Goal: Transaction & Acquisition: Purchase product/service

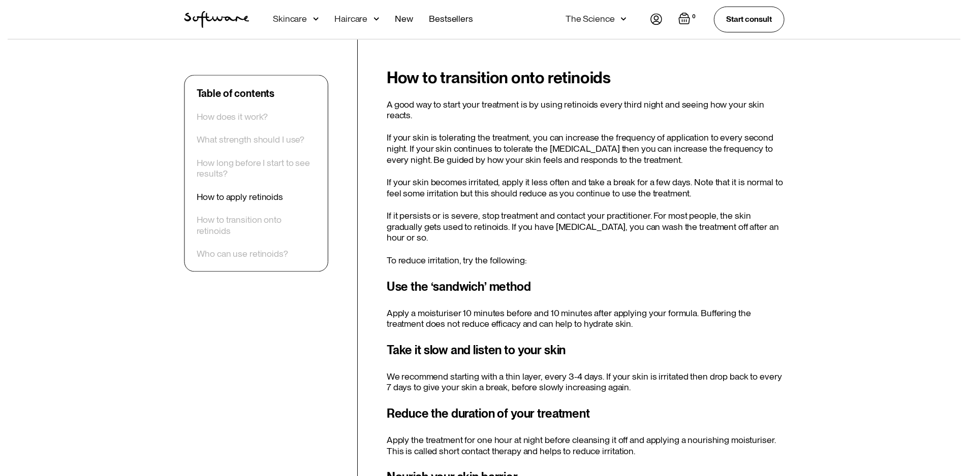
scroll to position [1473, 0]
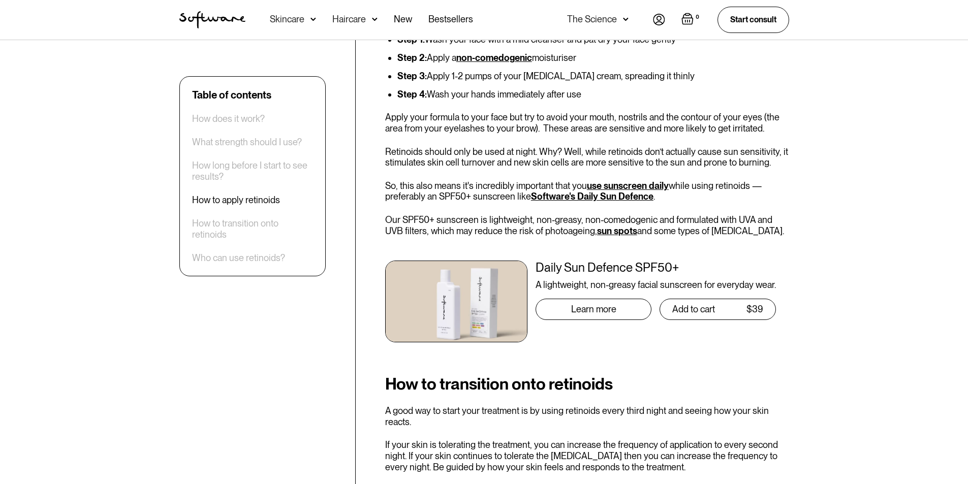
click at [305, 19] on div "Skincare" at bounding box center [293, 20] width 46 height 40
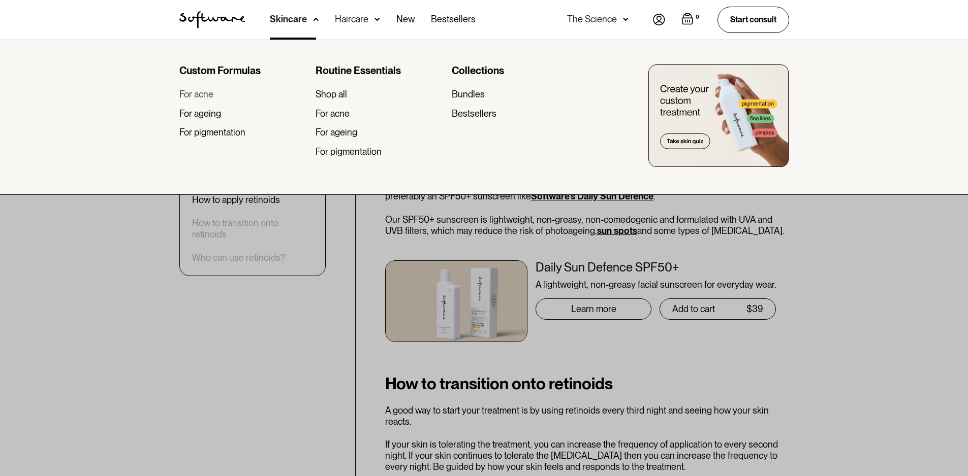
click at [205, 94] on div "For acne" at bounding box center [196, 94] width 34 height 11
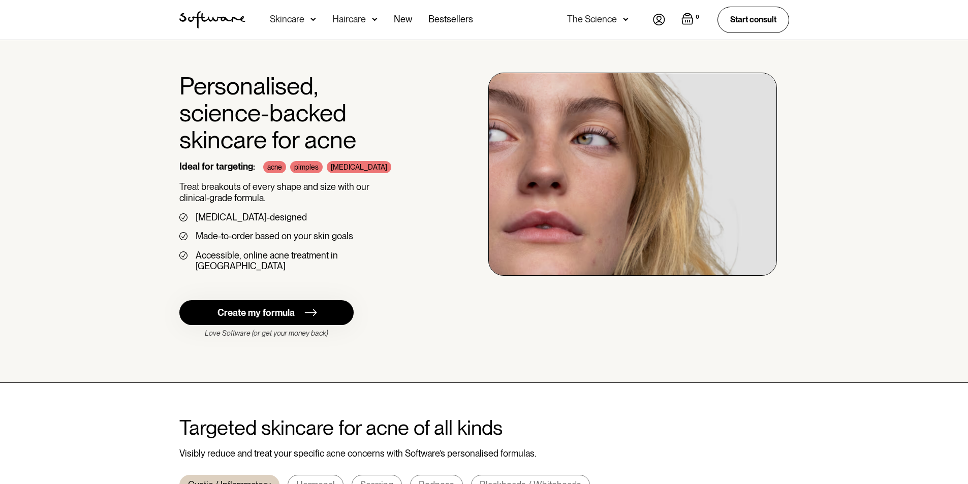
scroll to position [152, 0]
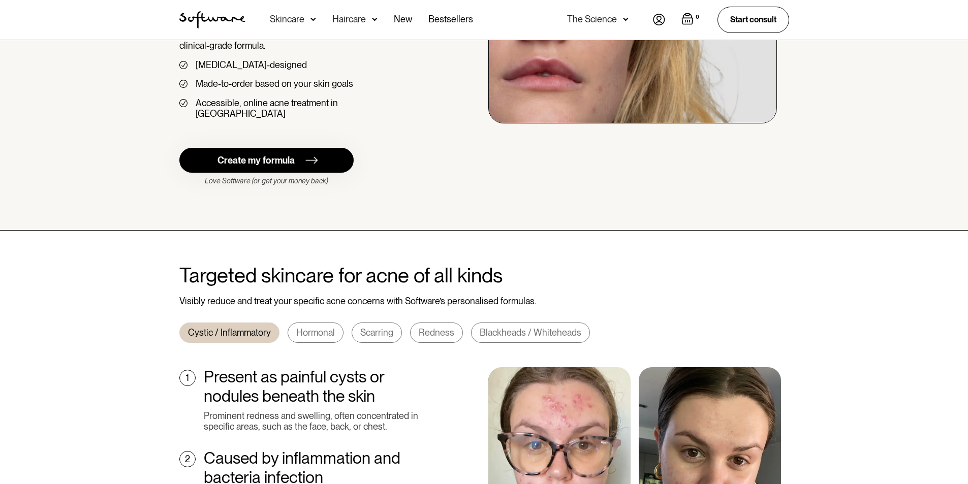
click at [276, 155] on div "Create my formula" at bounding box center [255, 160] width 77 height 11
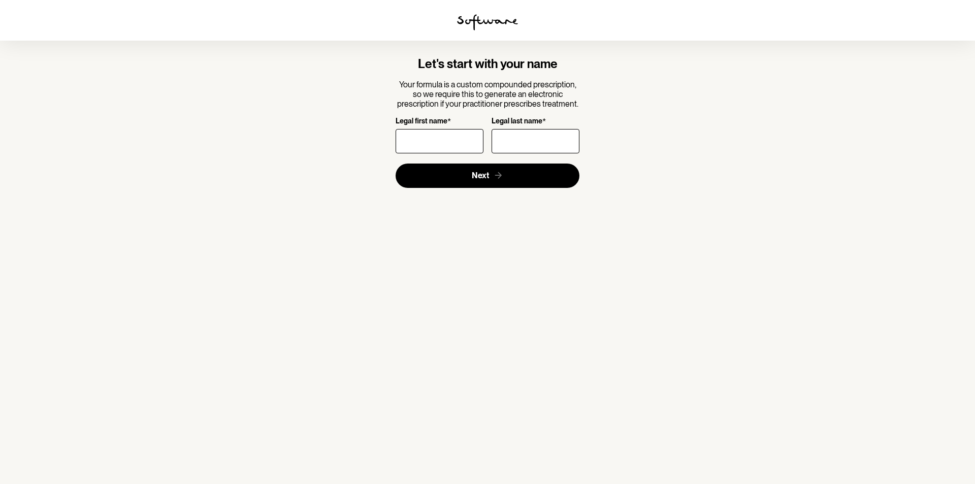
click at [424, 139] on input "Legal first name *" at bounding box center [440, 141] width 88 height 24
type input "Sam"
click at [514, 142] on input "Legal last name *" at bounding box center [536, 141] width 88 height 24
type input "O'Donnell"
click at [461, 144] on input "Sam" at bounding box center [440, 141] width 88 height 24
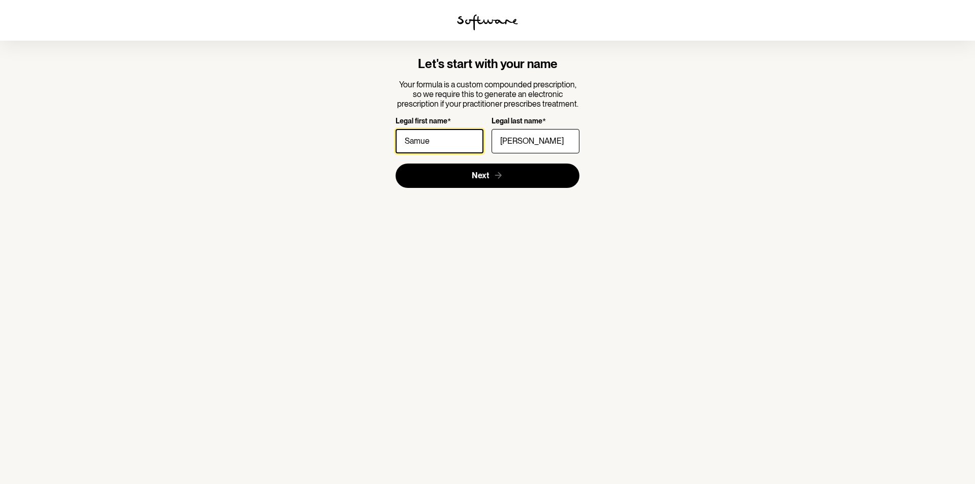
type input "Samuel"
click button "Next" at bounding box center [488, 176] width 184 height 24
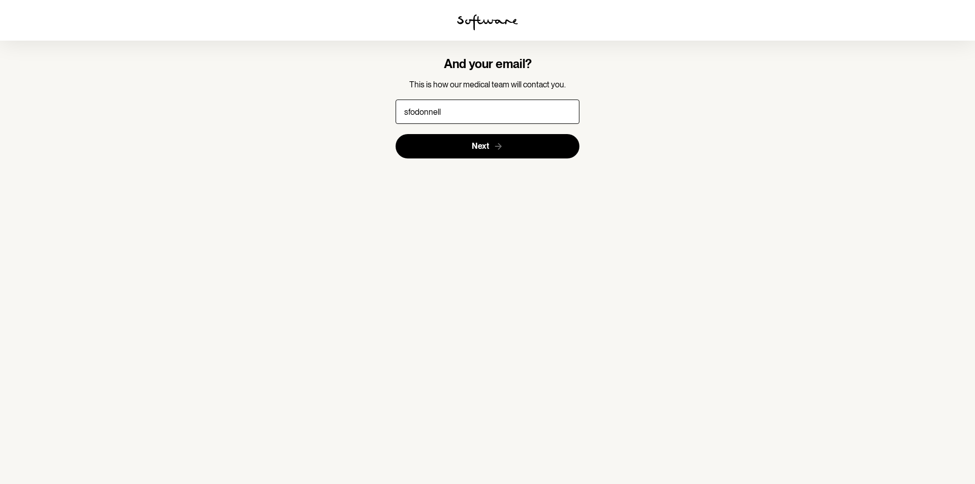
type input "sfodonnell20@gmail.com"
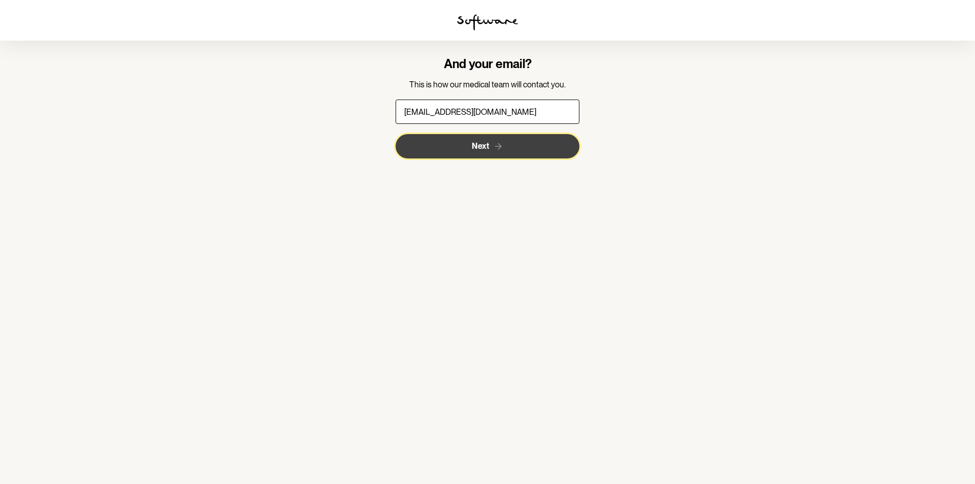
click at [470, 152] on button "Next" at bounding box center [488, 146] width 184 height 24
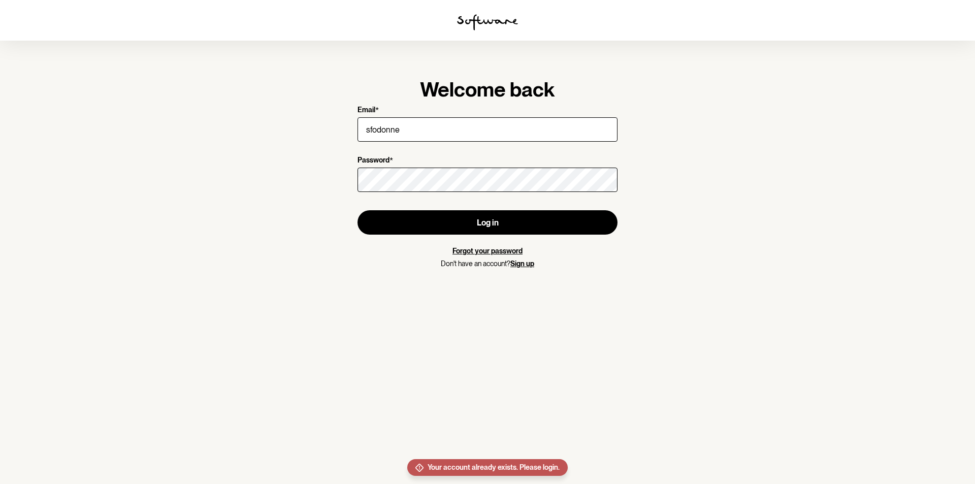
type input "sfodonnell20@gmail.com"
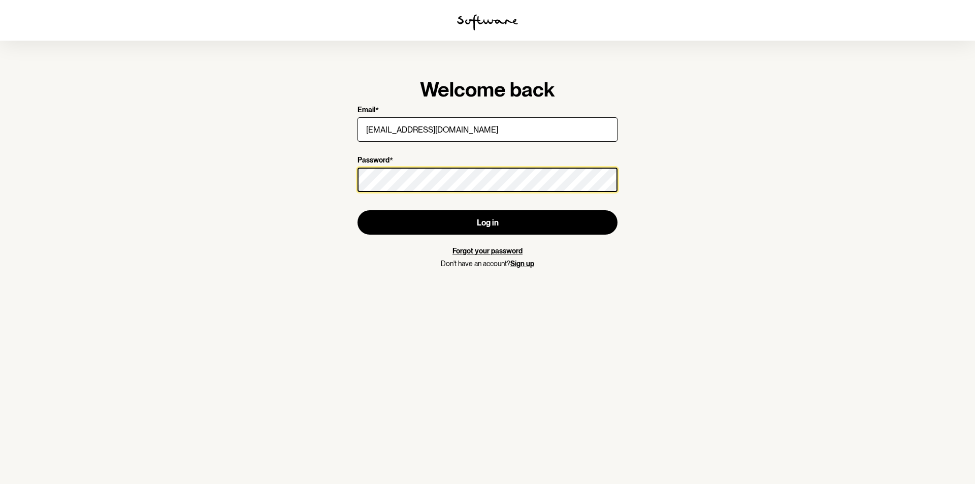
click at [358, 210] on button "Log in" at bounding box center [488, 222] width 260 height 24
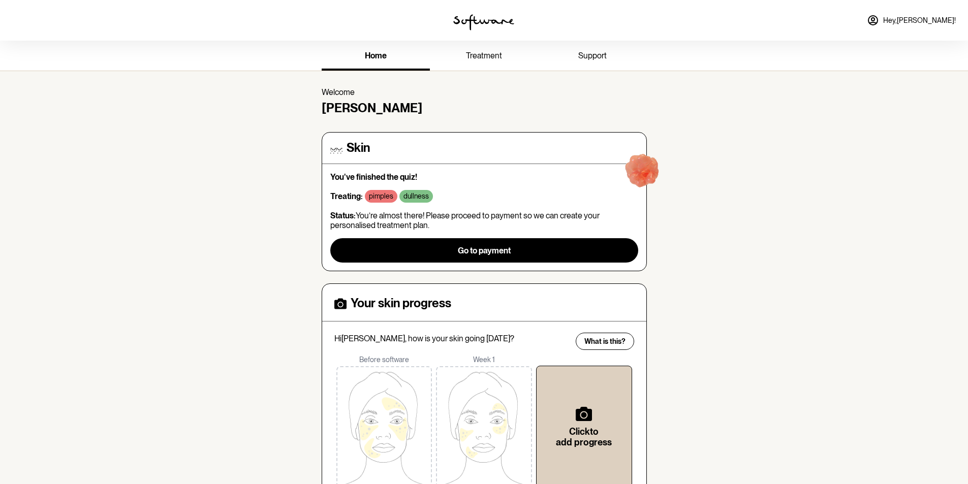
click at [468, 50] on link "treatment" at bounding box center [484, 57] width 108 height 28
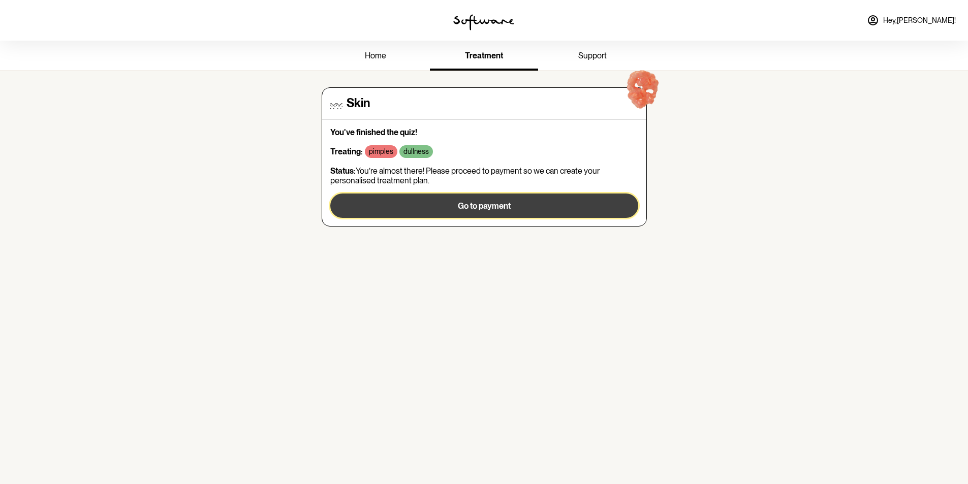
click at [517, 199] on button "Go to payment" at bounding box center [484, 206] width 308 height 24
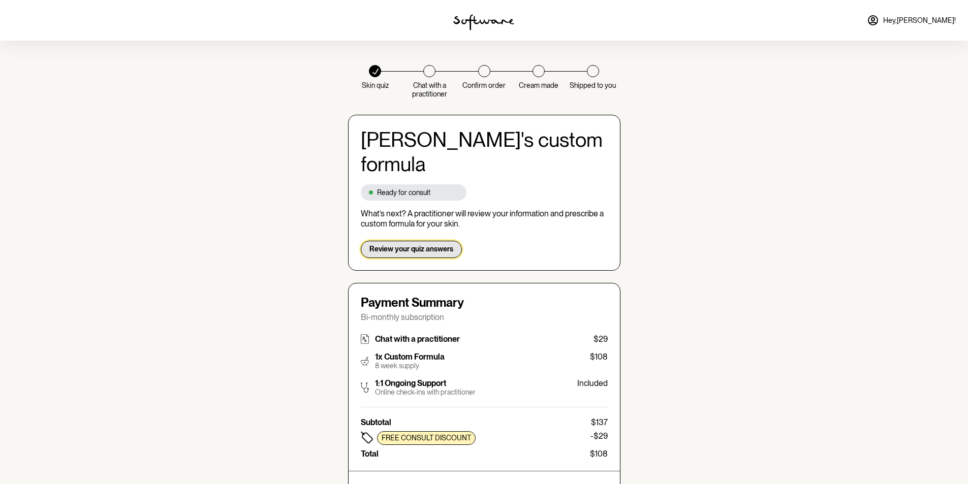
click at [390, 245] on span "Review your quiz answers" at bounding box center [411, 249] width 84 height 9
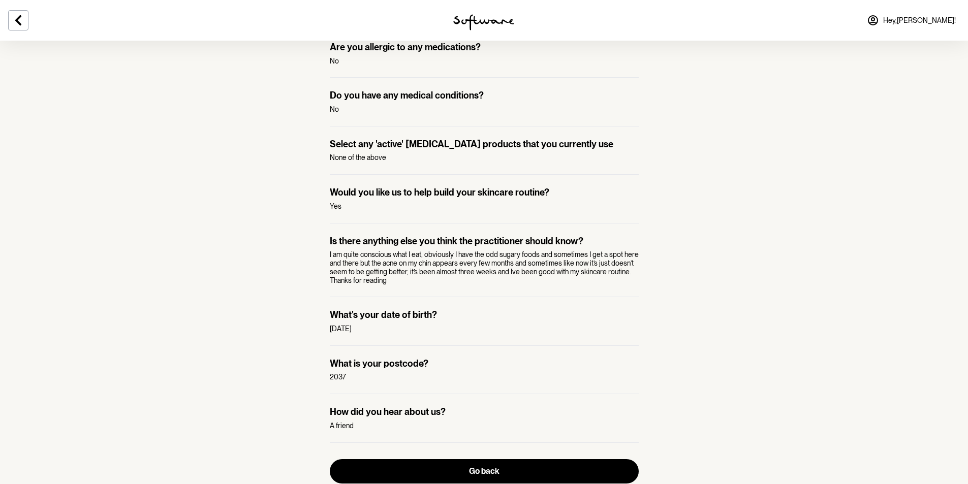
scroll to position [885, 0]
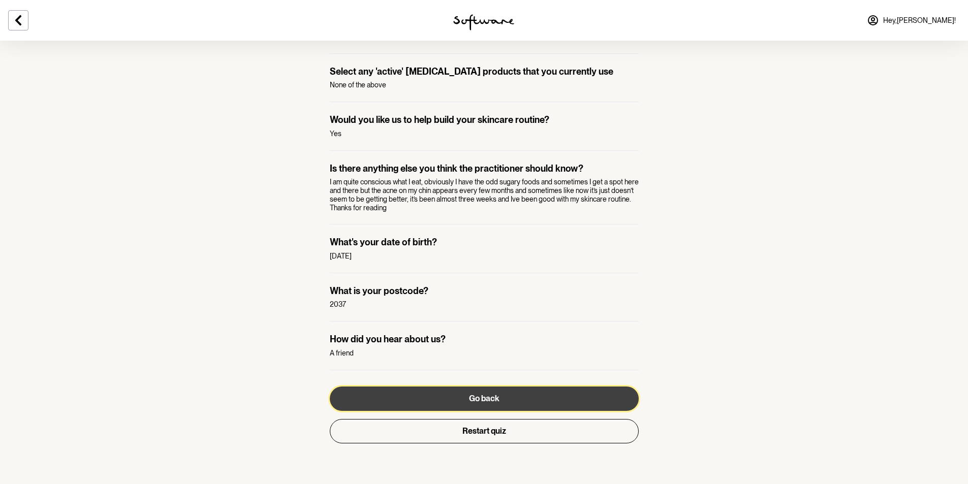
click at [485, 399] on button "Go back" at bounding box center [484, 399] width 309 height 24
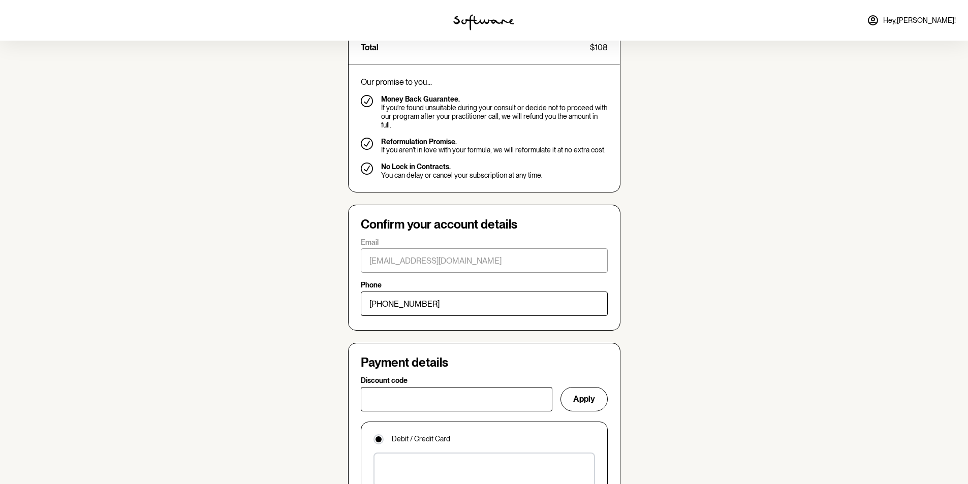
scroll to position [559, 0]
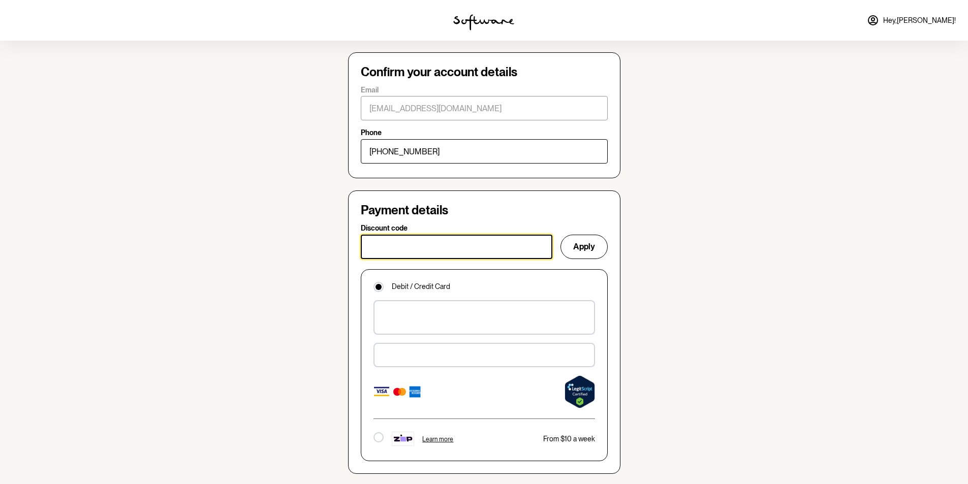
click at [453, 235] on input "Discount code" at bounding box center [456, 247] width 191 height 24
type input "BYEACNE"
click at [581, 235] on button "Apply" at bounding box center [583, 247] width 47 height 24
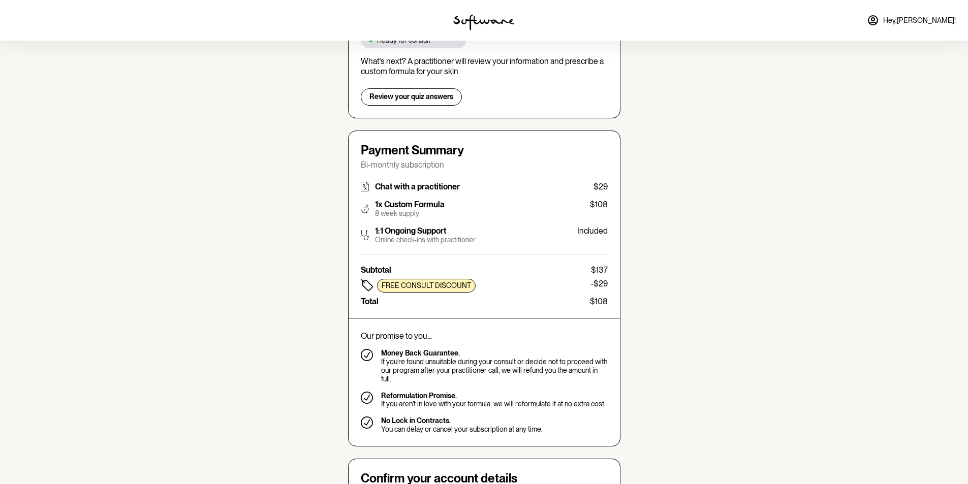
scroll to position [0, 0]
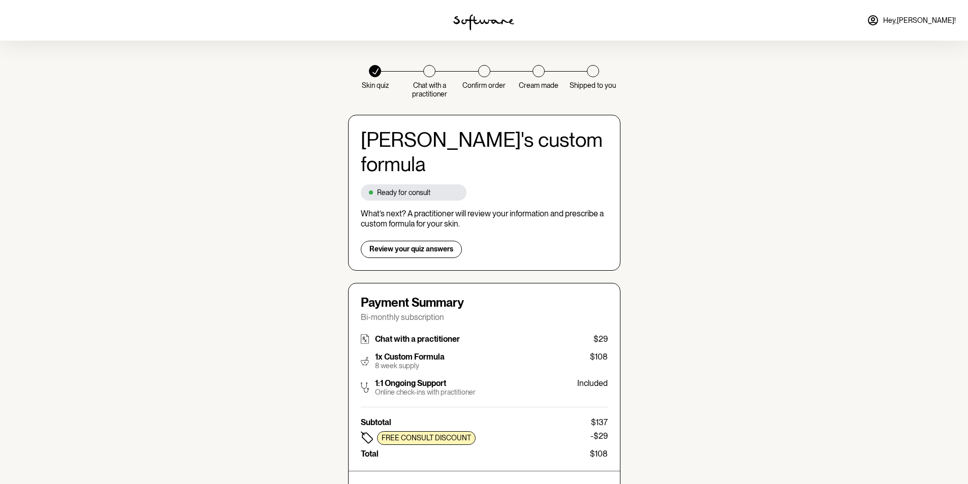
click at [930, 15] on link "Hey, Samuel !" at bounding box center [910, 20] width 101 height 24
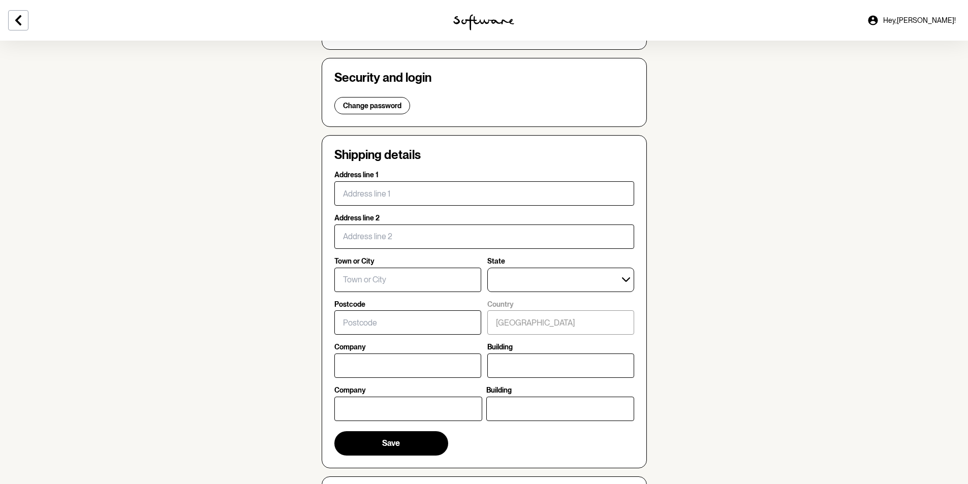
scroll to position [102, 0]
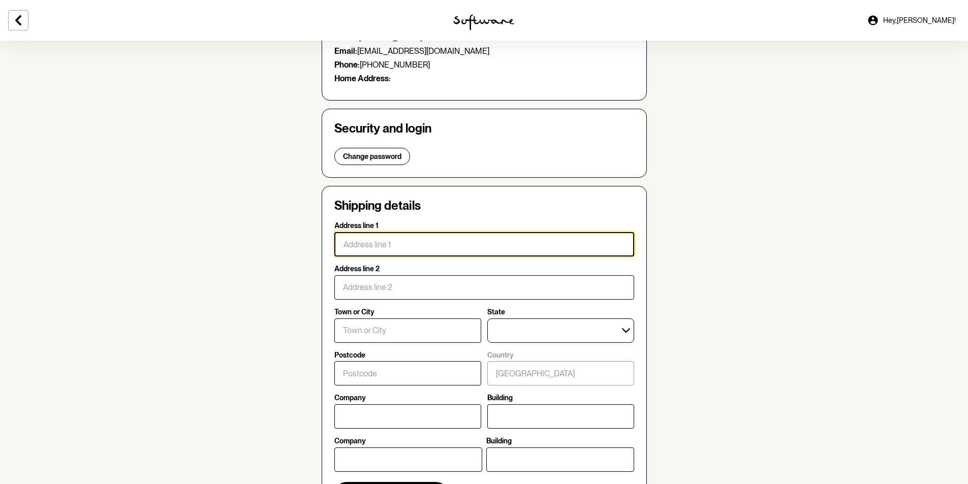
click at [371, 250] on input "Address line 1" at bounding box center [484, 244] width 300 height 24
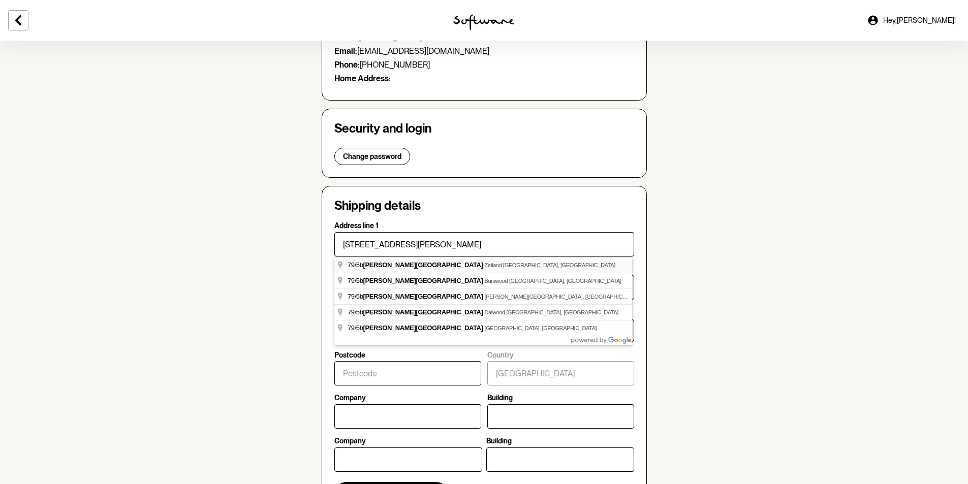
type input "79"
type input "5 Victoria Park Parade"
type input "Zetland"
select select "NSW"
type input "2017"
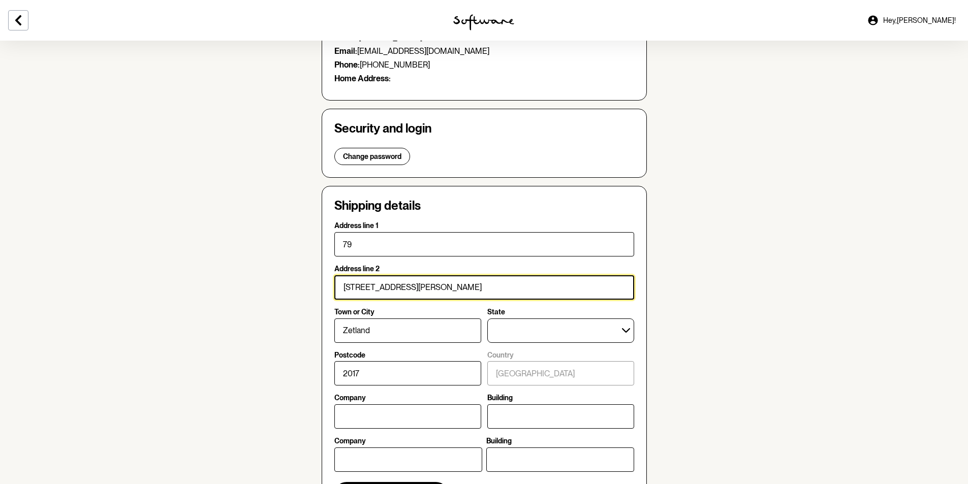
click at [345, 288] on input "5 Victoria Park Parade" at bounding box center [484, 287] width 300 height 24
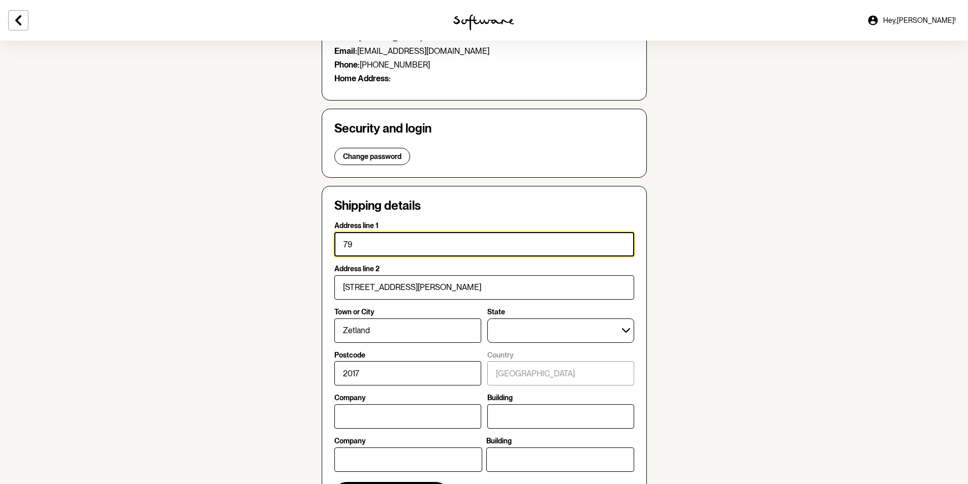
click at [343, 247] on input "79" at bounding box center [484, 244] width 300 height 24
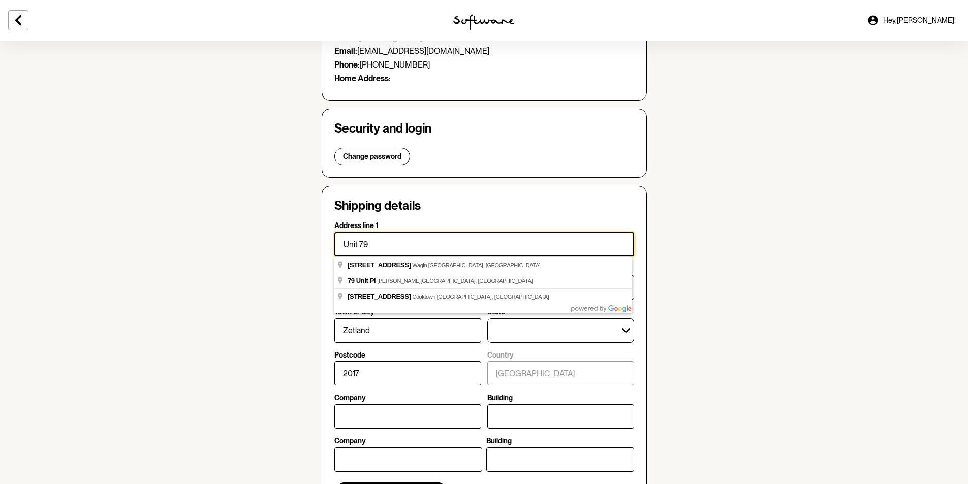
type input "Unit 79"
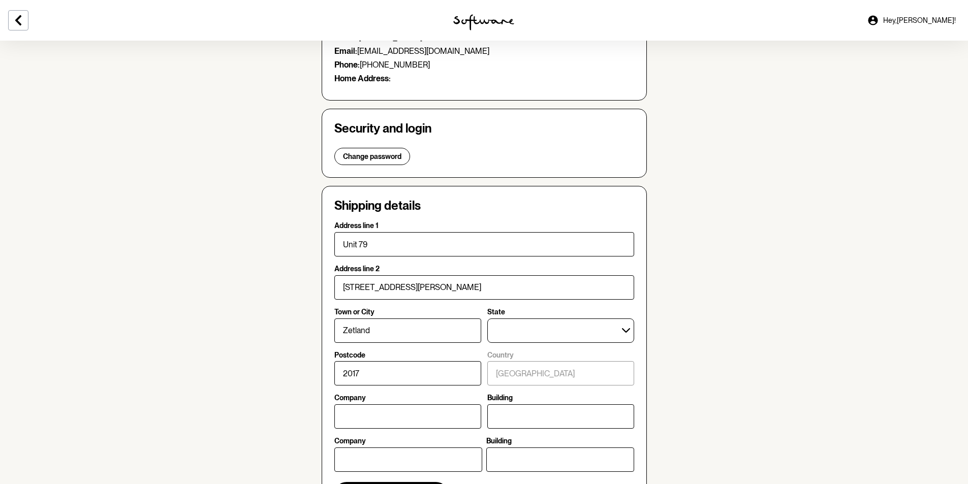
click at [309, 251] on section "Account Your details Edit Name: Samuel O’Donnell Email: sfodonnell20@gmail.com …" at bounding box center [484, 372] width 968 height 866
click at [346, 287] on input "5 Victoria Park Parade" at bounding box center [484, 287] width 300 height 24
type input "5B Victoria Park Parade"
click at [712, 325] on section "Account Your details Edit Name: Samuel O’Donnell Email: sfodonnell20@gmail.com …" at bounding box center [484, 372] width 968 height 866
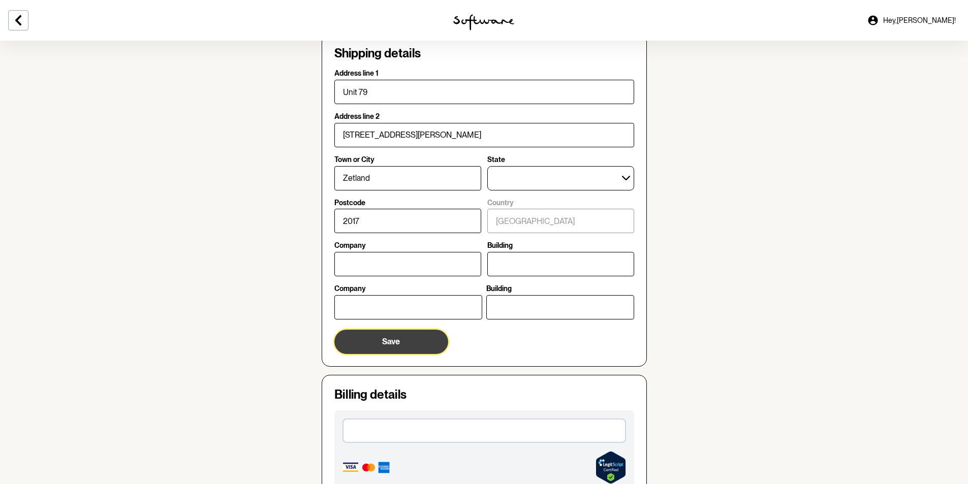
click at [395, 344] on span "Save" at bounding box center [391, 342] width 18 height 10
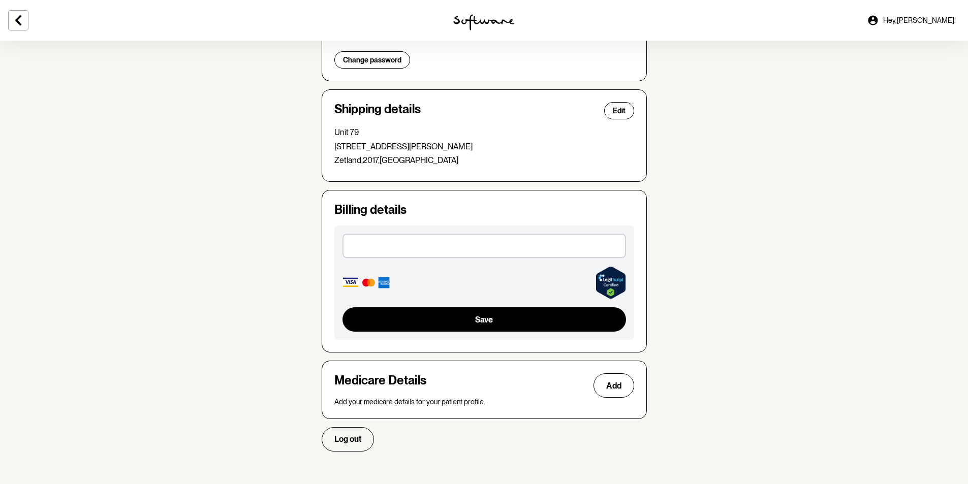
scroll to position [0, 0]
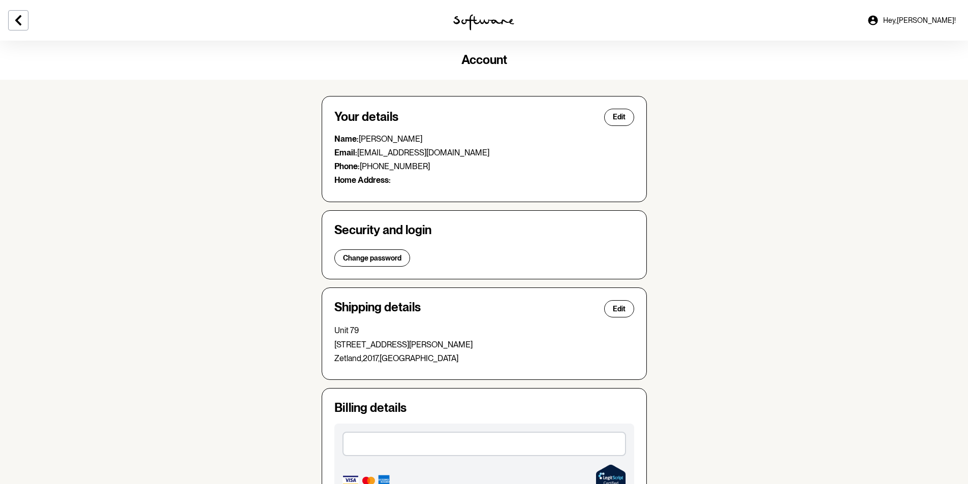
click at [879, 23] on icon at bounding box center [873, 20] width 12 height 12
click at [931, 19] on span "Hey, Samuel !" at bounding box center [919, 20] width 73 height 9
click at [468, 14] on div at bounding box center [484, 20] width 323 height 41
click at [469, 21] on img at bounding box center [483, 22] width 61 height 16
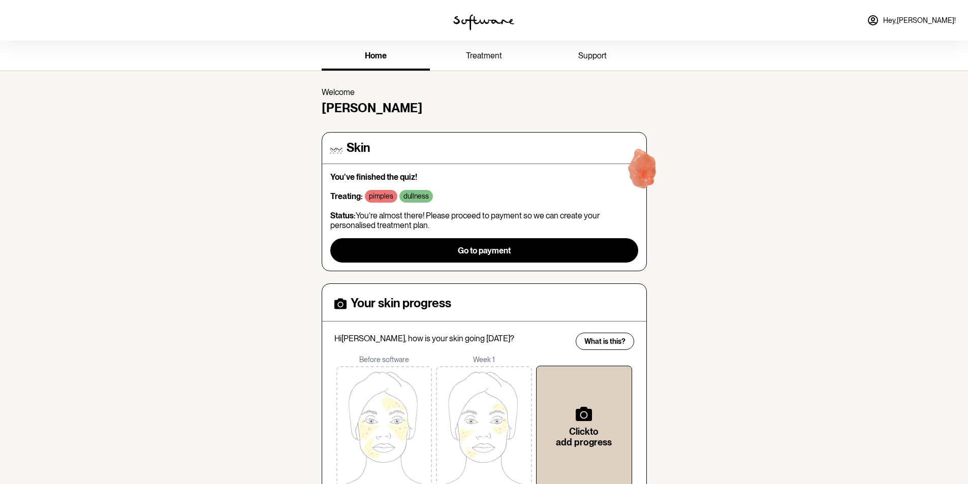
click at [486, 58] on span "treatment" at bounding box center [484, 56] width 36 height 10
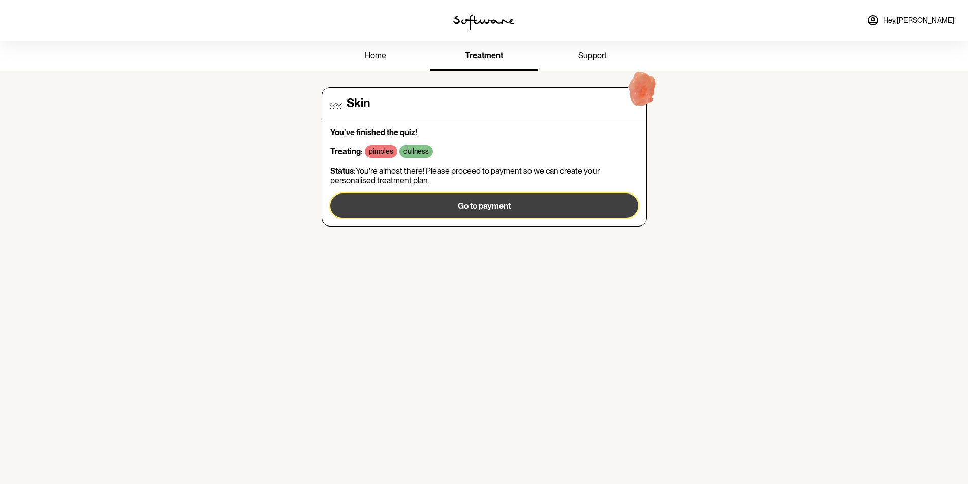
click at [460, 200] on button "Go to payment" at bounding box center [484, 206] width 308 height 24
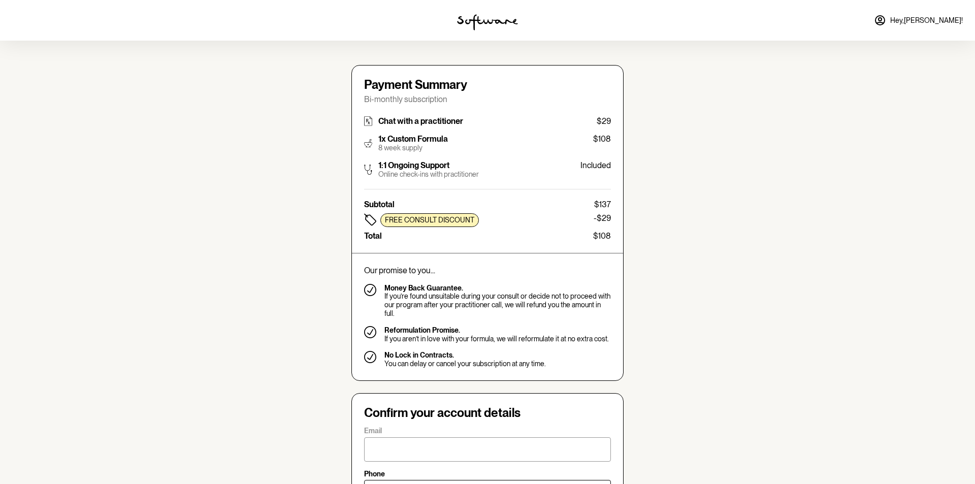
type input "sfodonnell20@gmail.com"
type input "+61422404558"
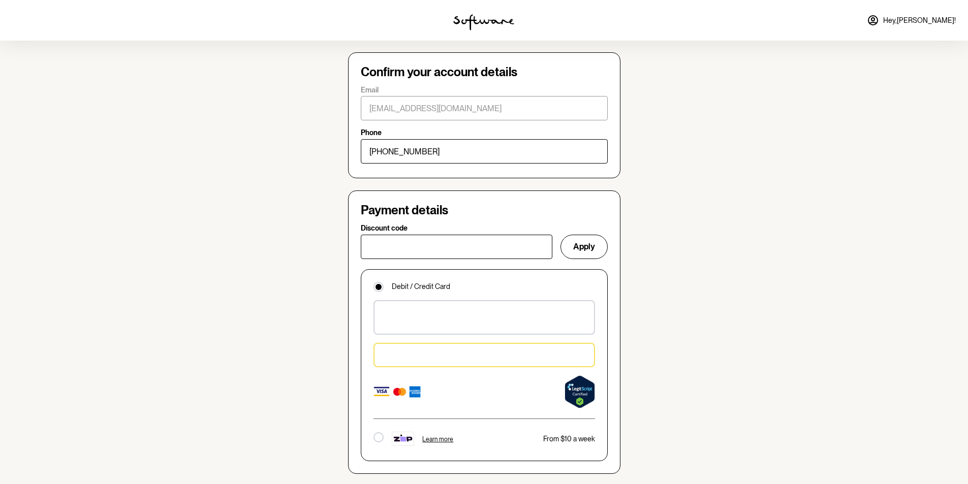
scroll to position [610, 0]
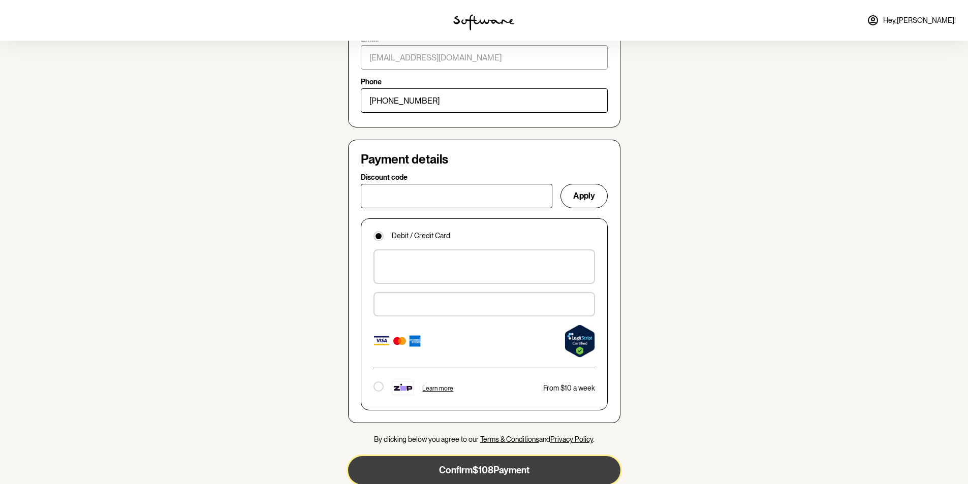
click at [490, 456] on button "Confirm $108 Payment" at bounding box center [484, 470] width 272 height 28
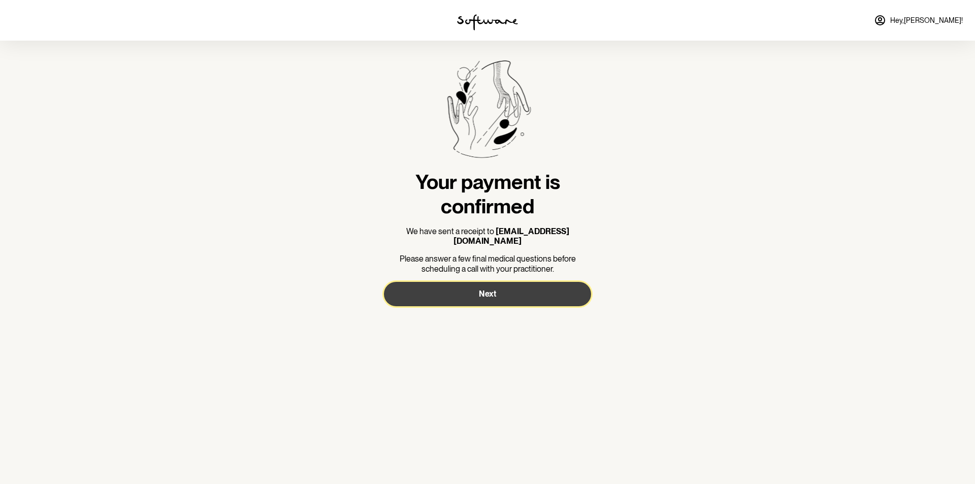
click at [487, 289] on span "Next" at bounding box center [487, 294] width 17 height 10
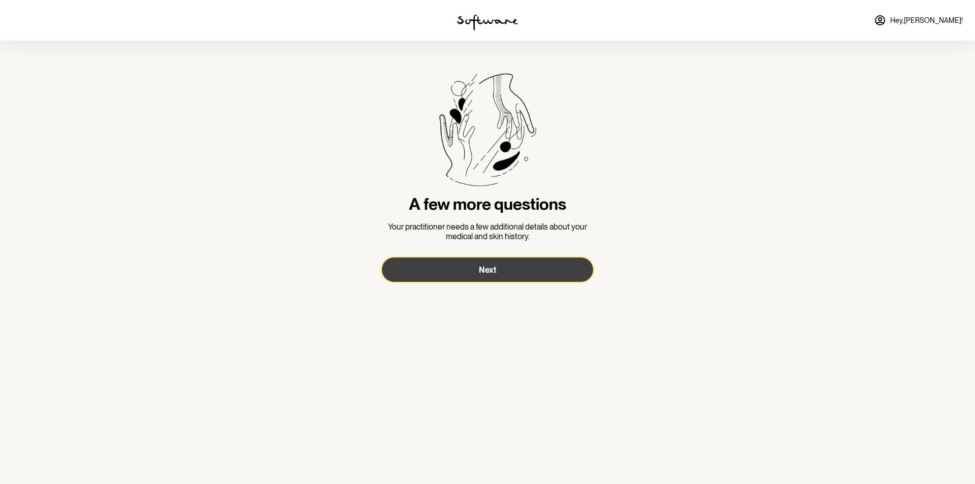
click at [489, 271] on span "Next" at bounding box center [487, 270] width 17 height 10
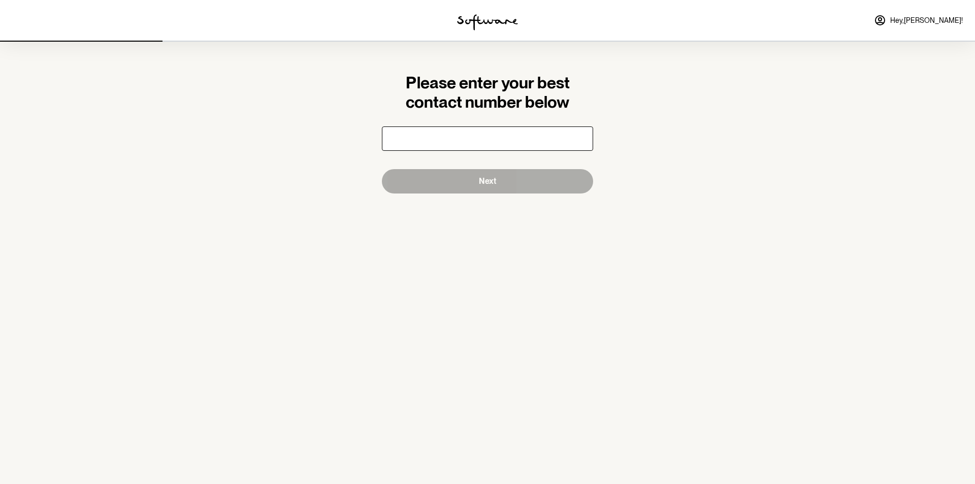
click at [495, 142] on input "number" at bounding box center [487, 138] width 211 height 24
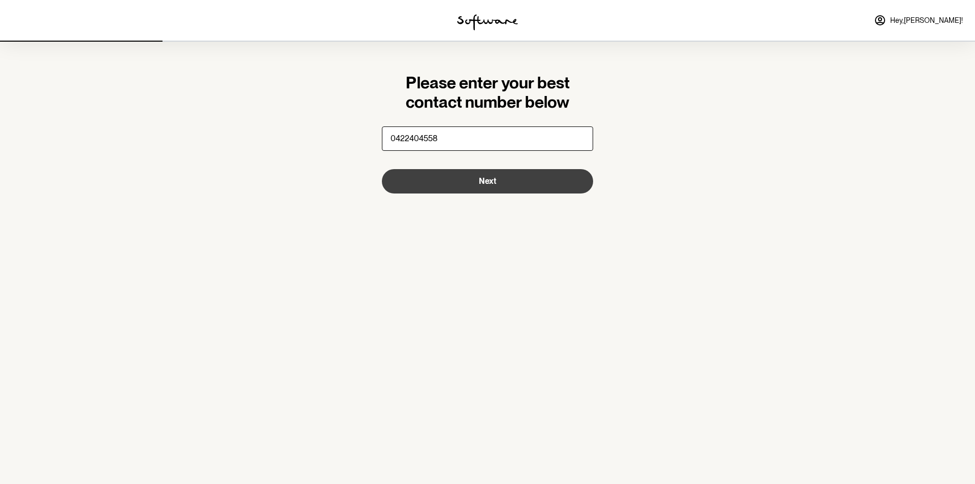
type input "0422404558"
click at [508, 186] on button "Next" at bounding box center [487, 181] width 211 height 24
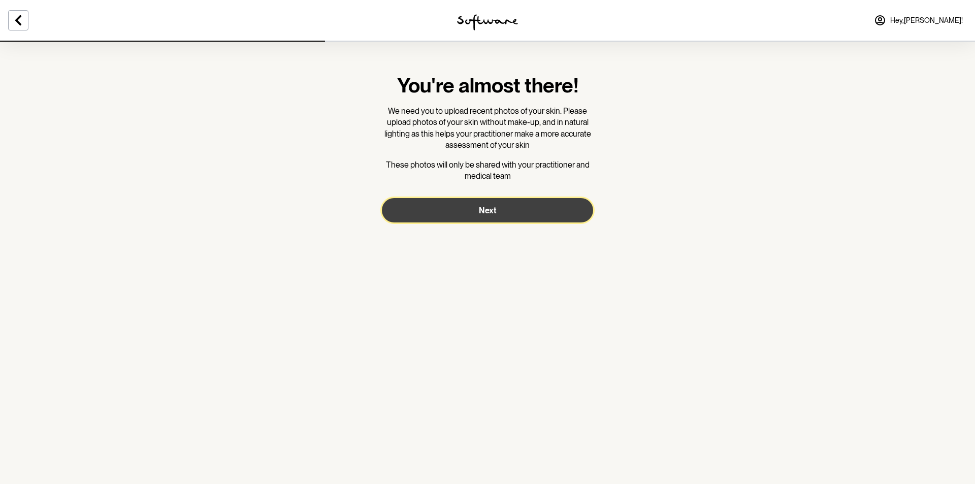
click at [469, 206] on button "Next" at bounding box center [487, 210] width 211 height 24
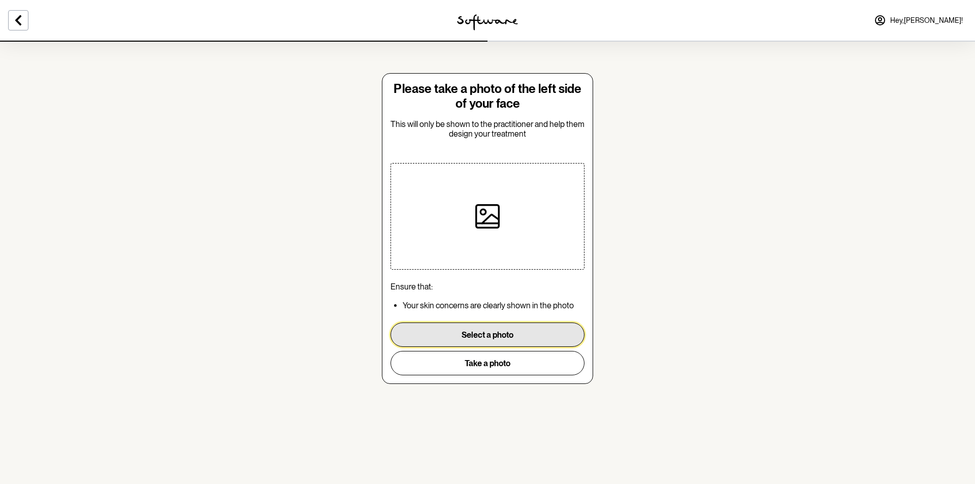
click at [475, 334] on button "Select a photo" at bounding box center [488, 335] width 194 height 24
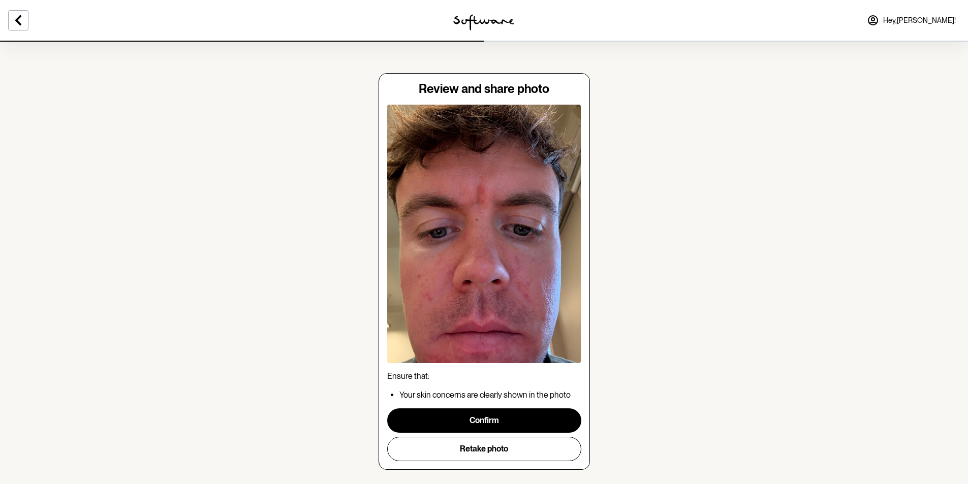
scroll to position [18, 0]
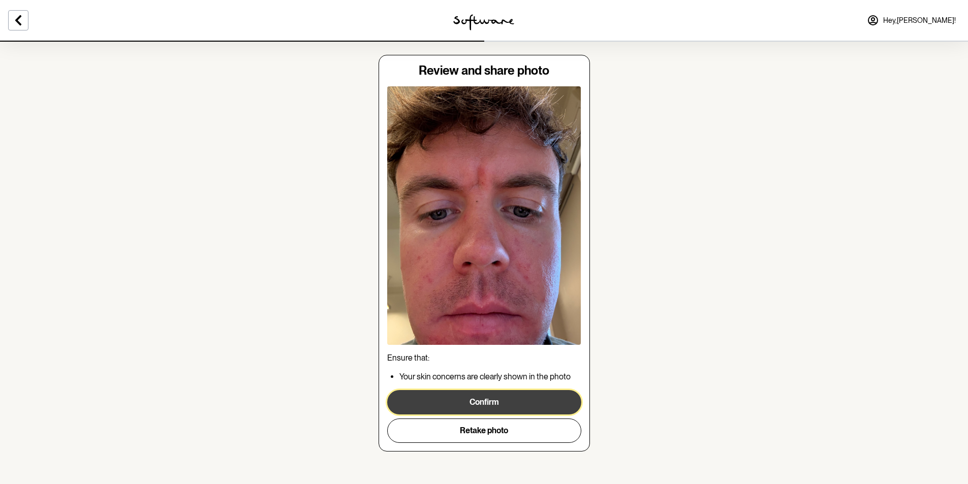
click at [493, 406] on button "Confirm" at bounding box center [484, 402] width 194 height 24
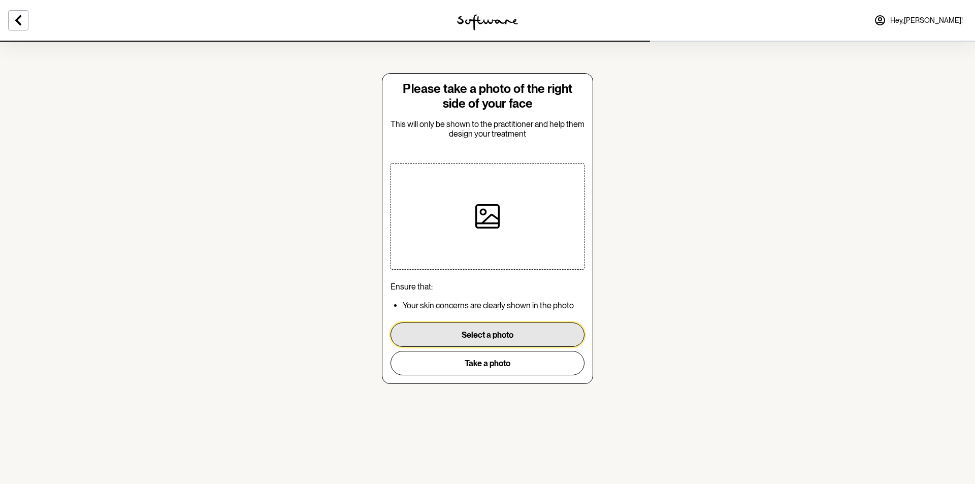
click at [486, 337] on button "Select a photo" at bounding box center [488, 335] width 194 height 24
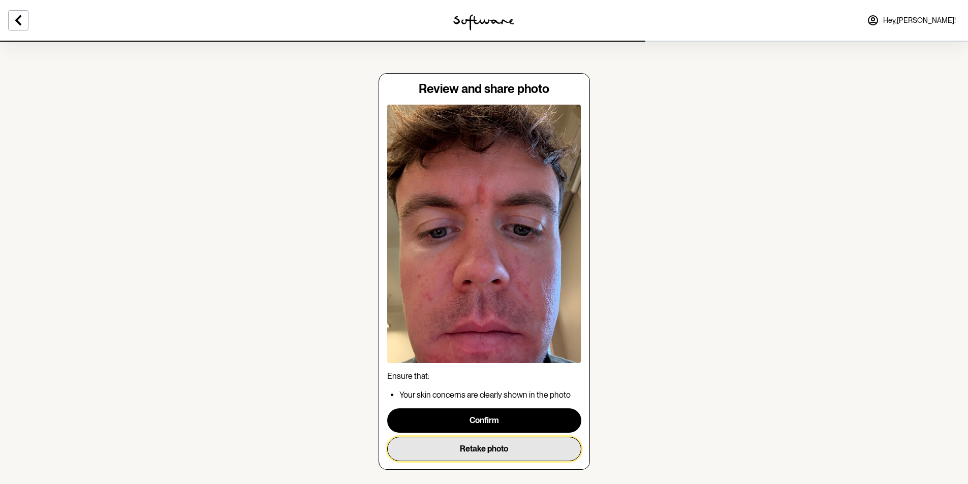
click at [444, 449] on button "Retake photo" at bounding box center [484, 449] width 194 height 24
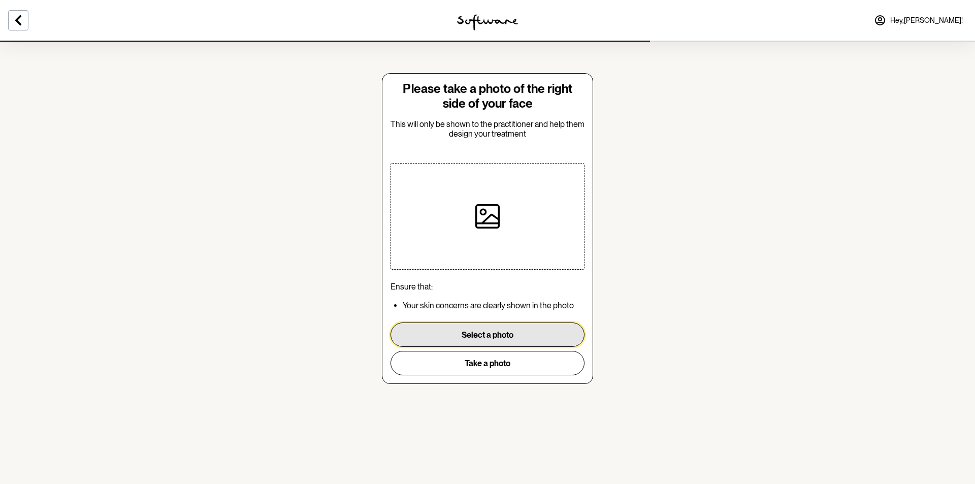
click at [463, 330] on button "Select a photo" at bounding box center [488, 335] width 194 height 24
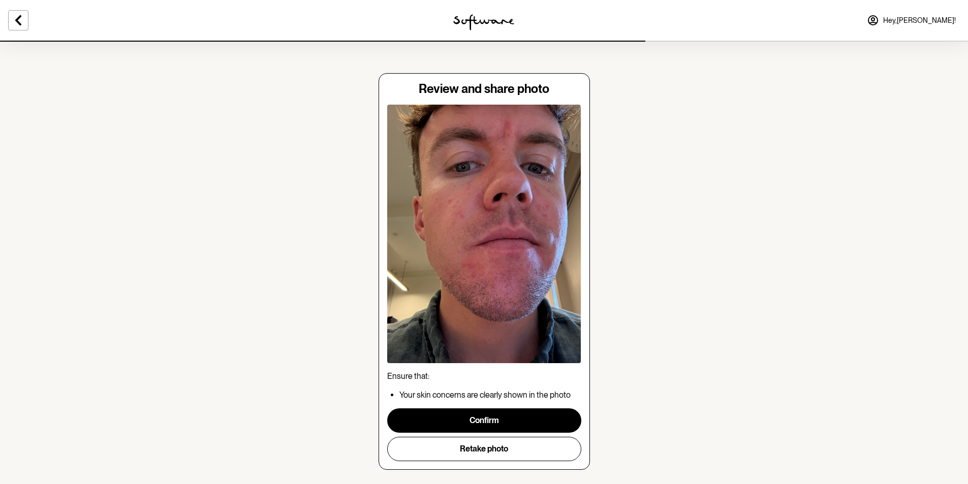
scroll to position [18, 0]
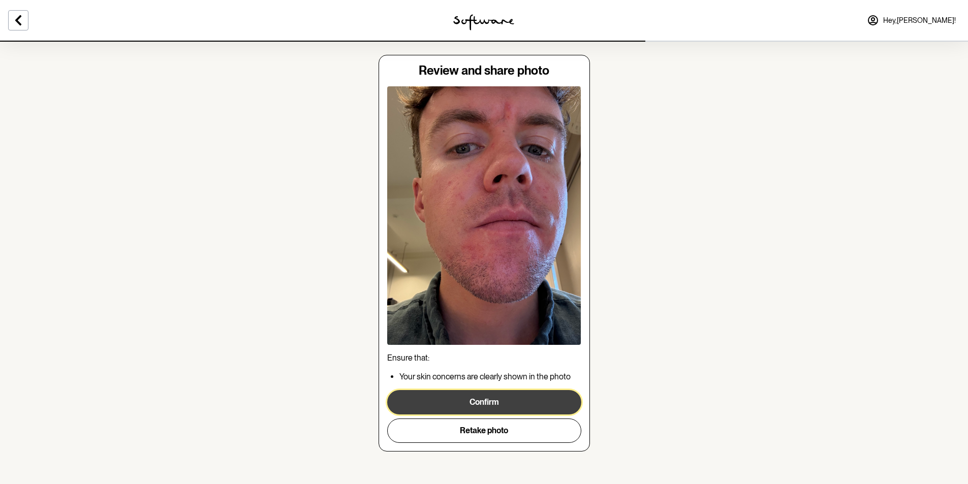
click at [524, 405] on button "Confirm" at bounding box center [484, 402] width 194 height 24
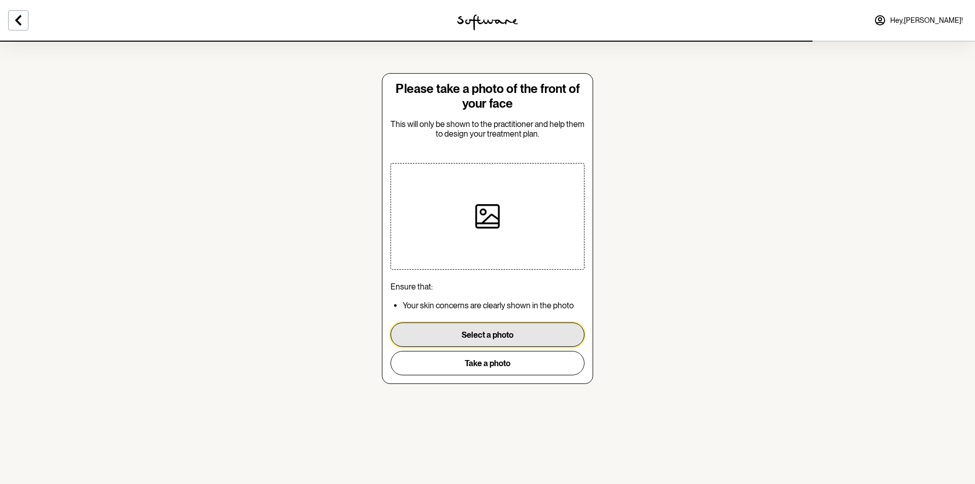
click at [482, 335] on button "Select a photo" at bounding box center [488, 335] width 194 height 24
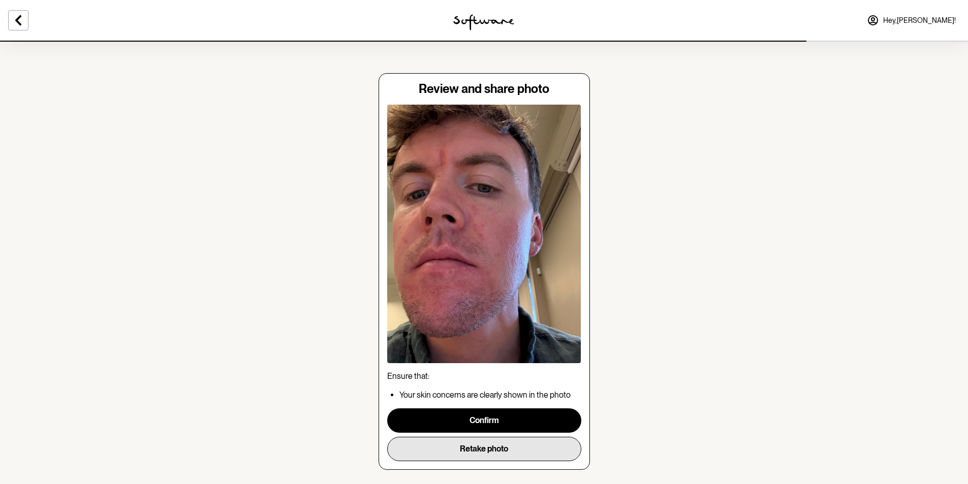
scroll to position [18, 0]
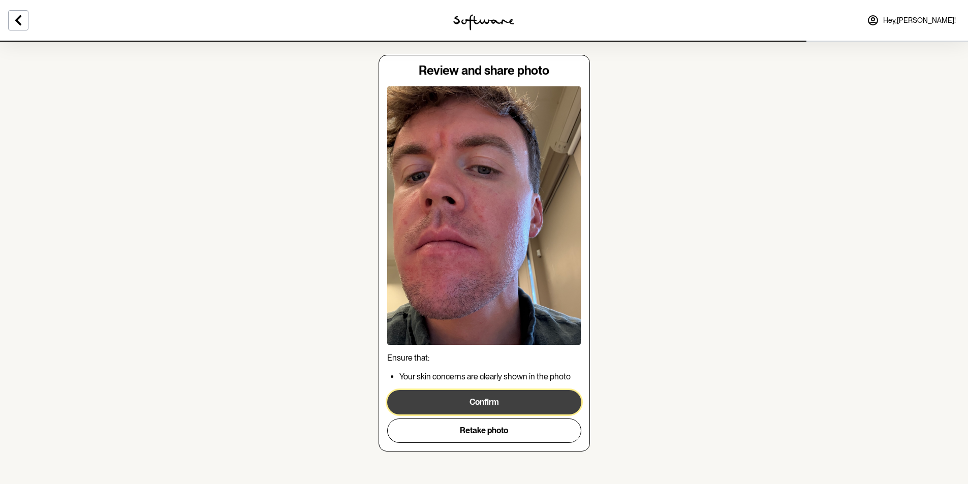
click at [485, 400] on button "Confirm" at bounding box center [484, 402] width 194 height 24
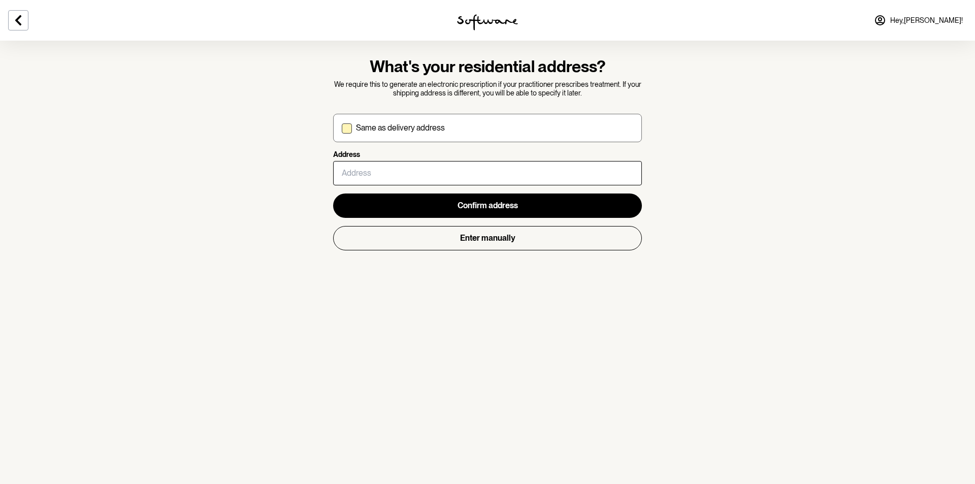
click at [345, 130] on span at bounding box center [347, 128] width 10 height 10
click at [342, 129] on input "Same as delivery address" at bounding box center [341, 128] width 1 height 1
checkbox input "true"
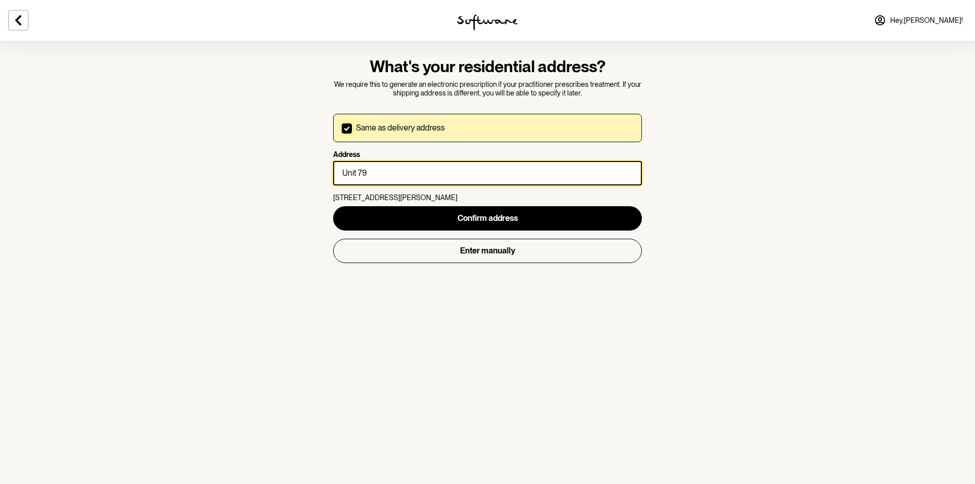
click at [379, 171] on input "Unit 79" at bounding box center [487, 173] width 309 height 24
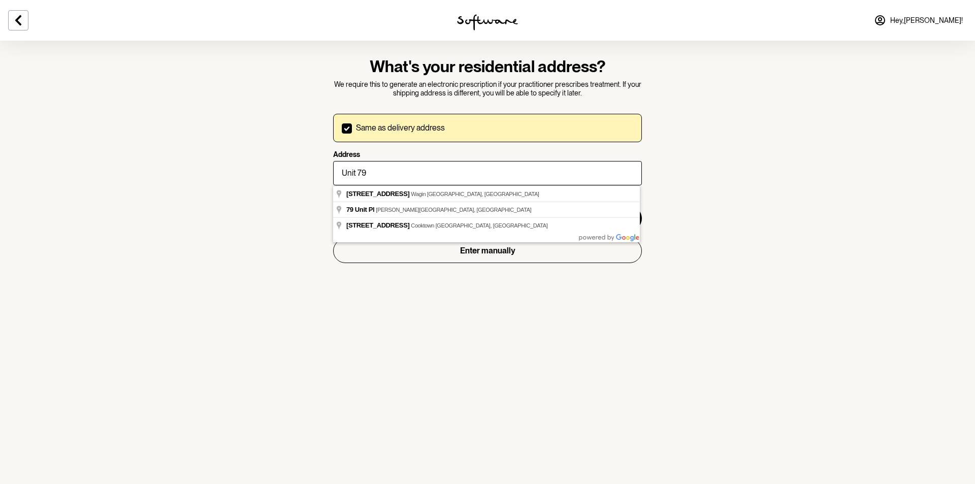
click at [264, 167] on section "What's your residential address? We require this to generate an electronic pres…" at bounding box center [487, 242] width 975 height 484
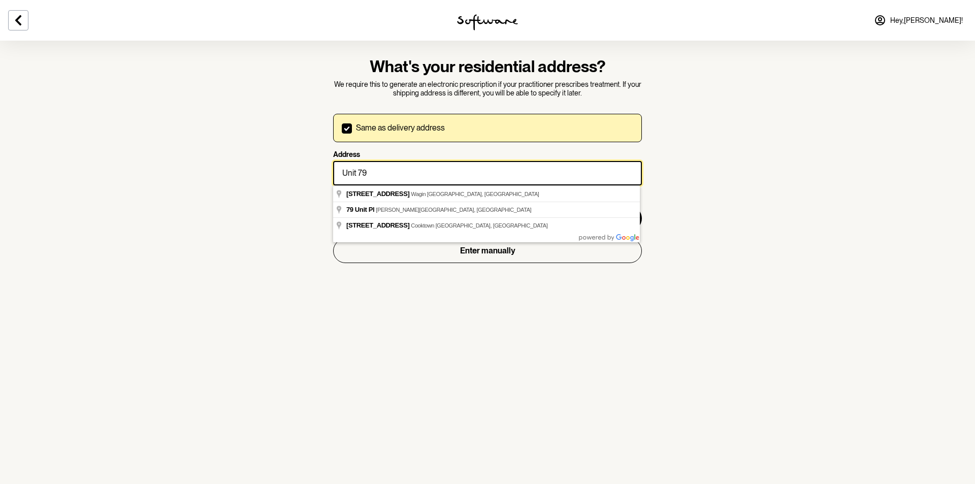
drag, startPoint x: 376, startPoint y: 172, endPoint x: 393, endPoint y: 169, distance: 17.5
click at [396, 167] on input "Unit 79" at bounding box center [487, 173] width 309 height 24
click at [383, 171] on input "Unit 79" at bounding box center [487, 173] width 309 height 24
click at [382, 172] on input "Unit 79" at bounding box center [487, 173] width 309 height 24
click at [377, 172] on input "Unit 79" at bounding box center [487, 173] width 309 height 24
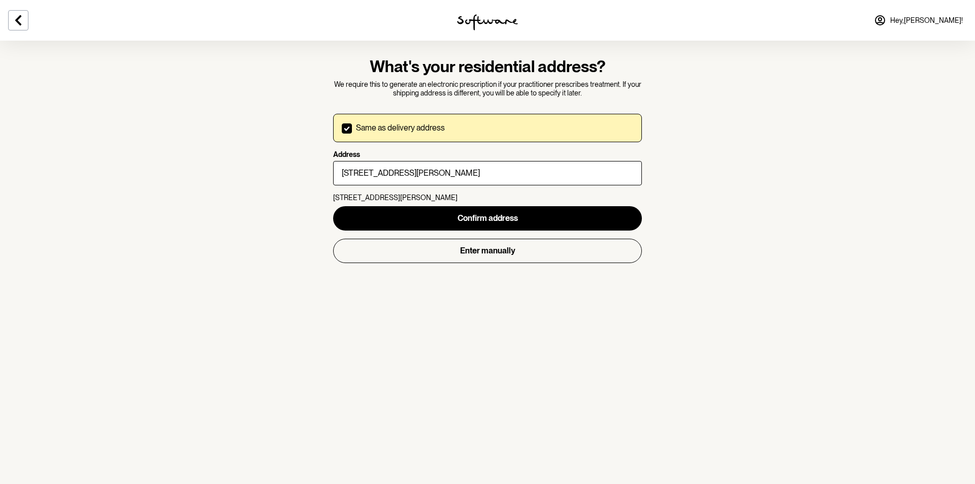
type input "unit 79"
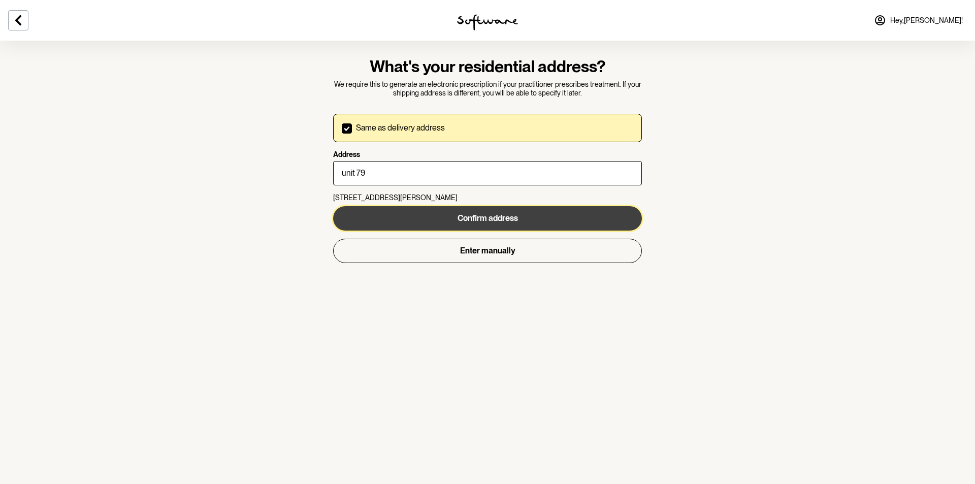
click at [475, 220] on span "Confirm address" at bounding box center [488, 218] width 60 height 10
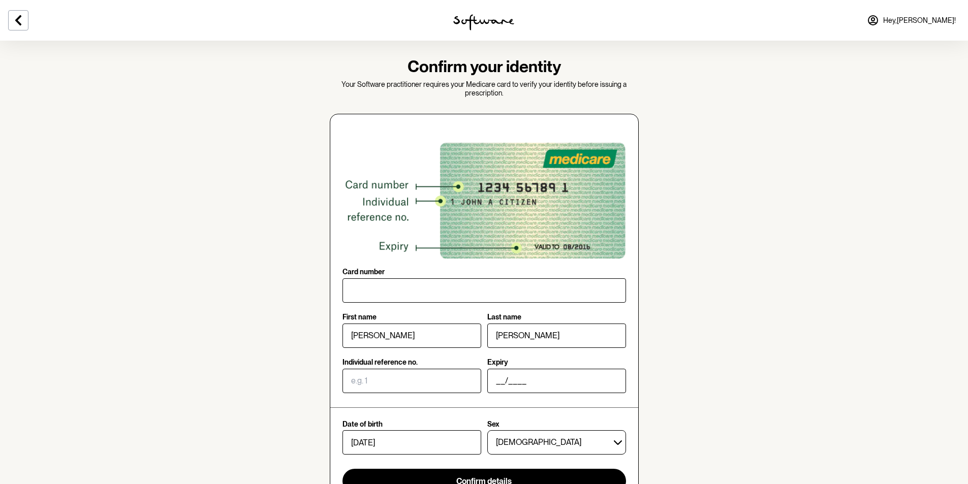
scroll to position [123, 0]
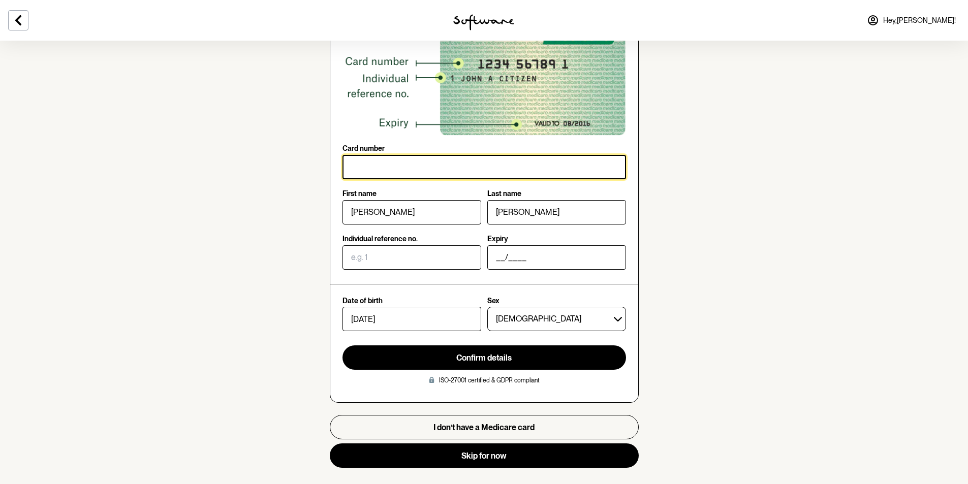
click at [412, 167] on input "Card number" at bounding box center [483, 167] width 283 height 24
type input "2699 52874 2"
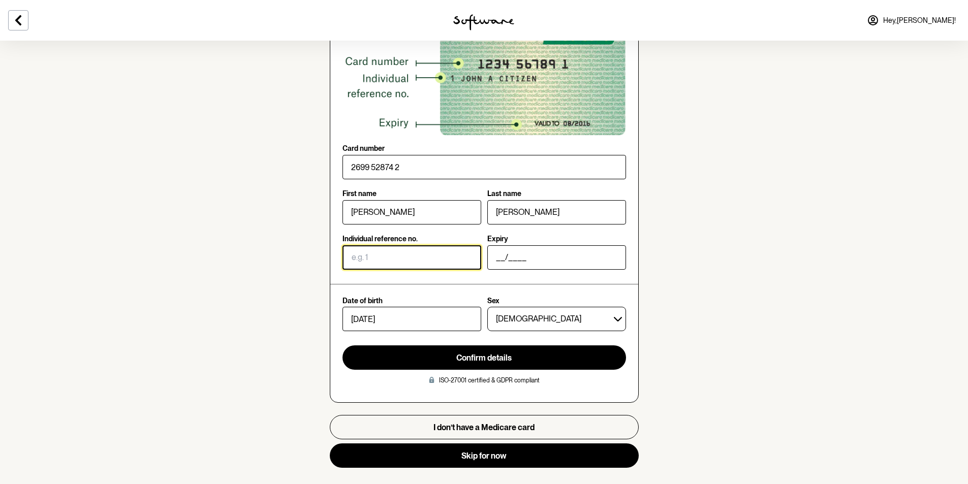
click at [403, 266] on input "Individual reference no." at bounding box center [411, 257] width 139 height 24
type input "1"
click at [495, 258] on input "__/____" at bounding box center [556, 257] width 139 height 24
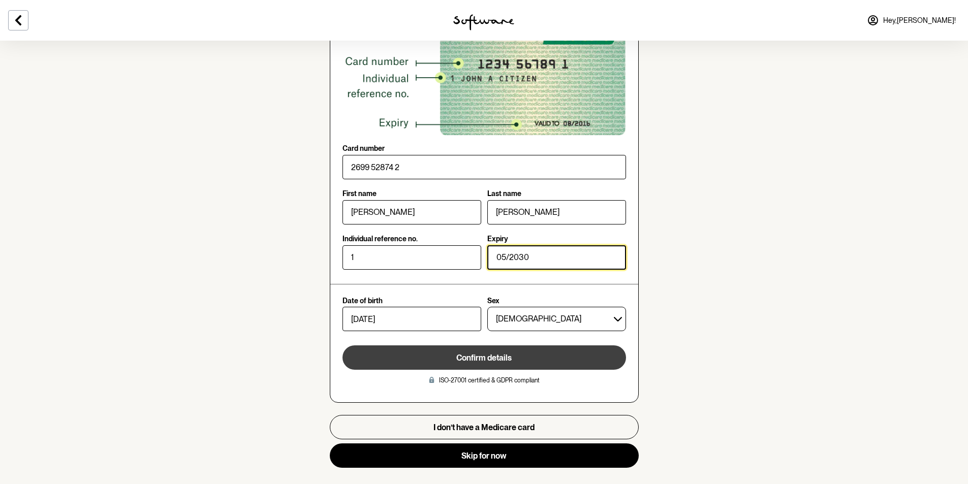
type input "05/2030"
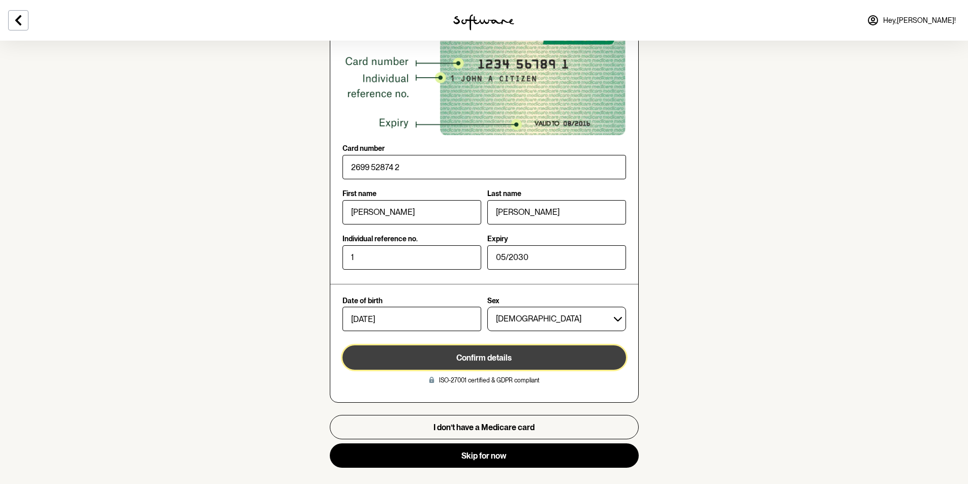
click at [510, 359] on span "Confirm details" at bounding box center [483, 358] width 55 height 10
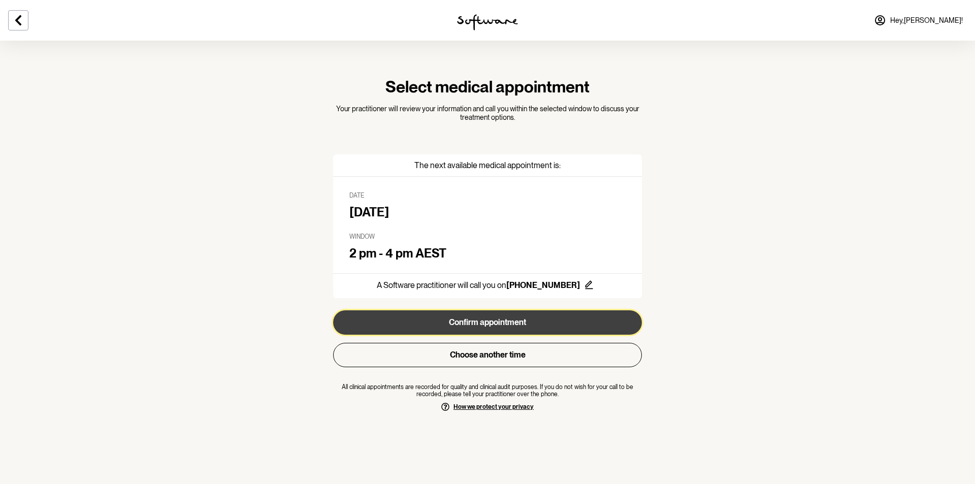
click at [504, 318] on button "Confirm appointment" at bounding box center [487, 322] width 309 height 24
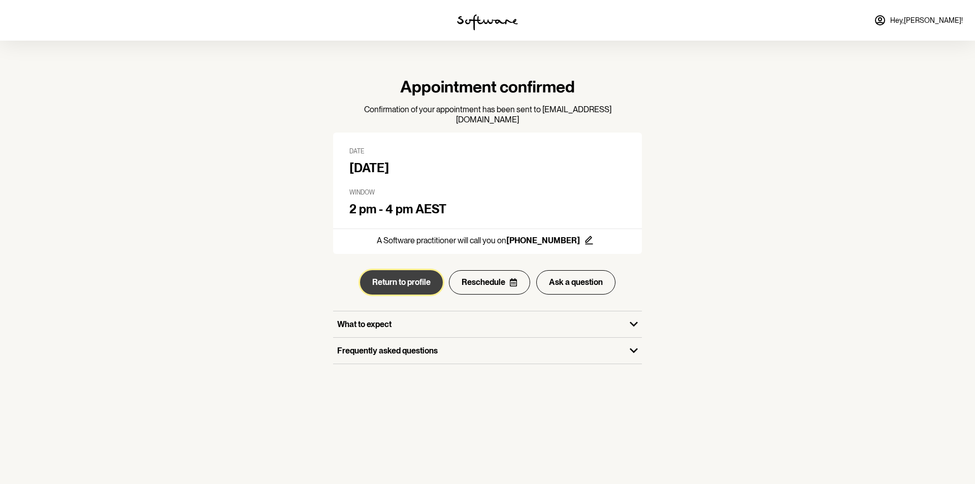
click at [401, 275] on button "Return to profile" at bounding box center [401, 282] width 83 height 24
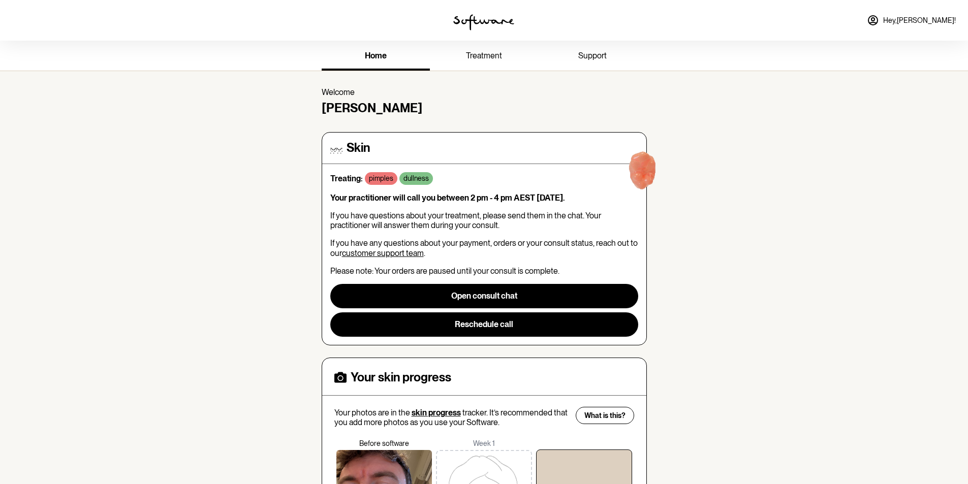
click at [945, 20] on span "Hey, Samuel !" at bounding box center [919, 20] width 73 height 9
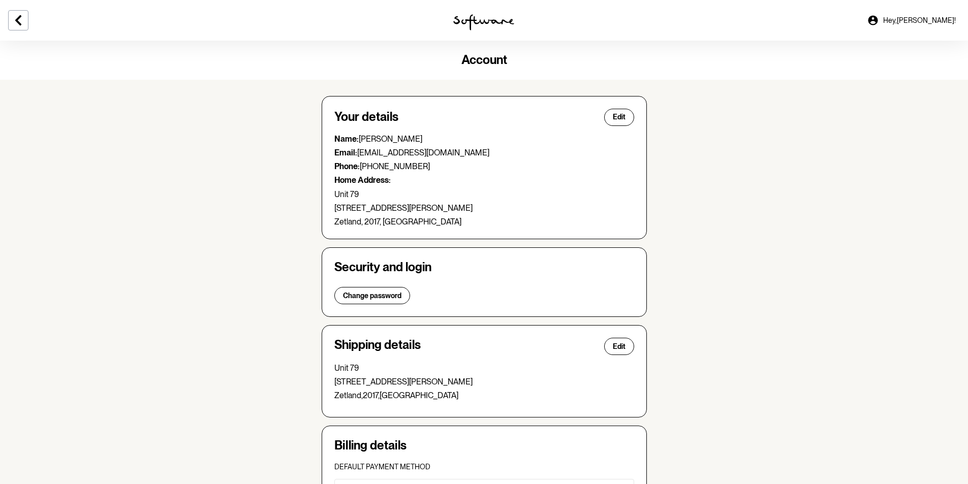
scroll to position [177, 0]
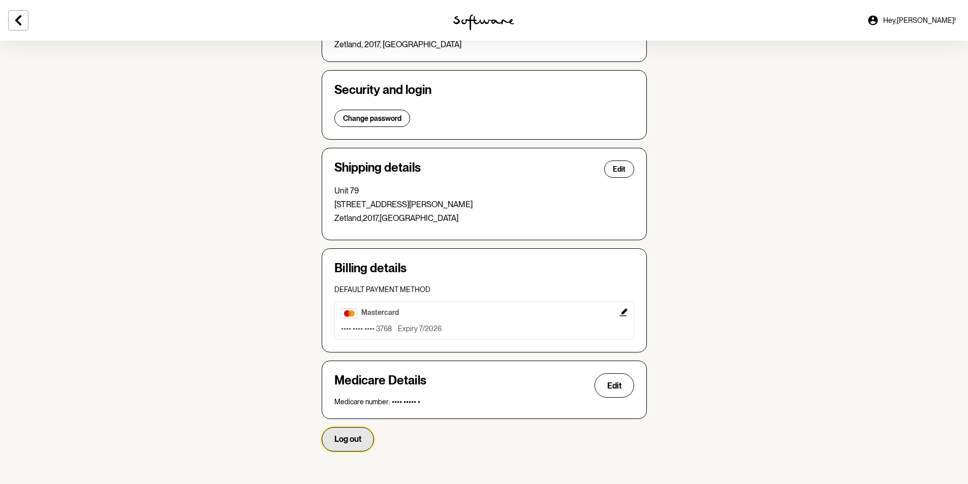
click at [349, 447] on button "Log out" at bounding box center [348, 439] width 52 height 24
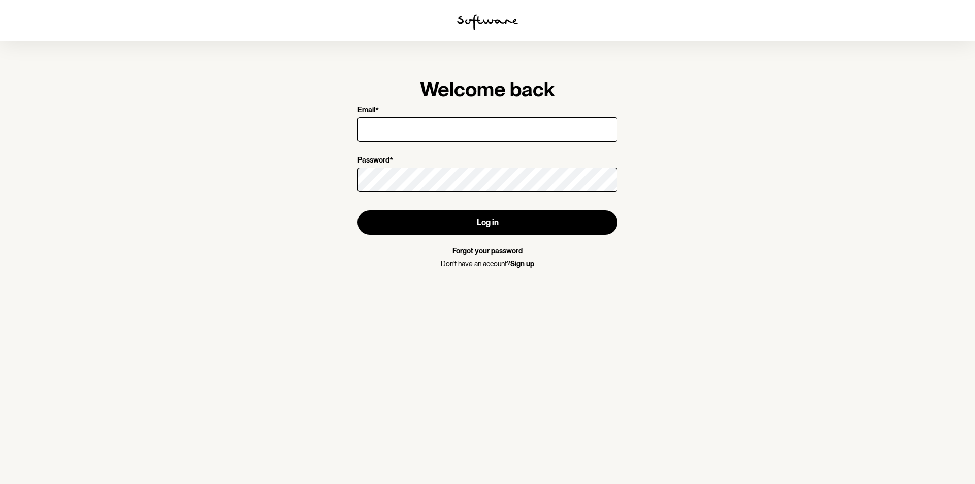
click at [444, 133] on input "Email *" at bounding box center [488, 129] width 260 height 24
type input "sfodonnell20@gmail.com"
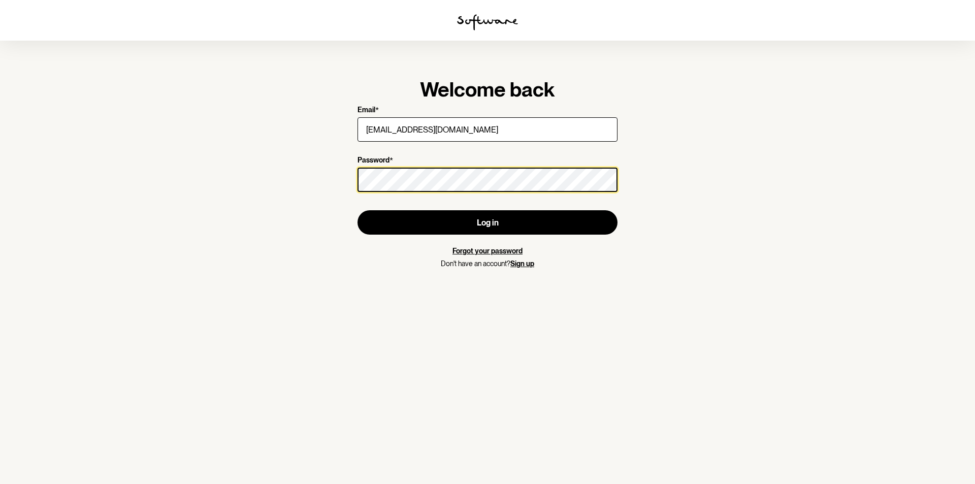
click at [358, 210] on button "Log in" at bounding box center [488, 222] width 260 height 24
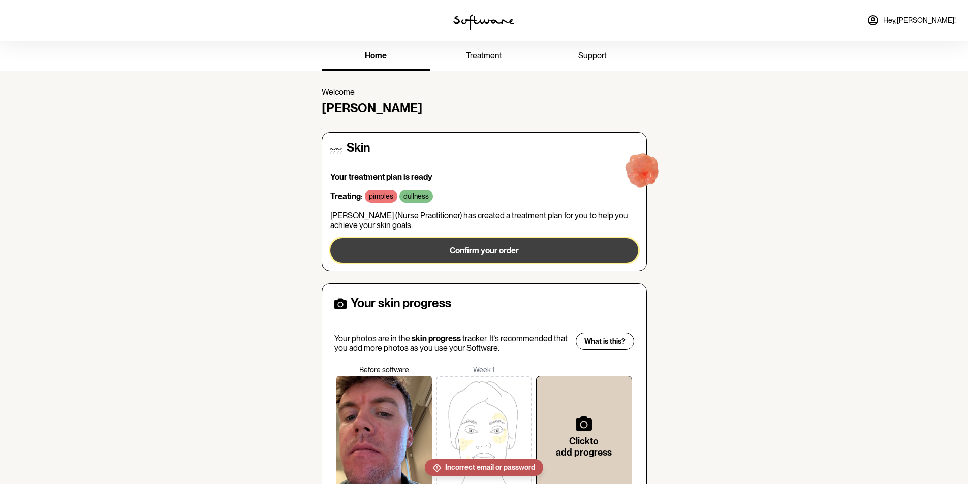
click at [497, 253] on span "Confirm your order" at bounding box center [484, 251] width 69 height 10
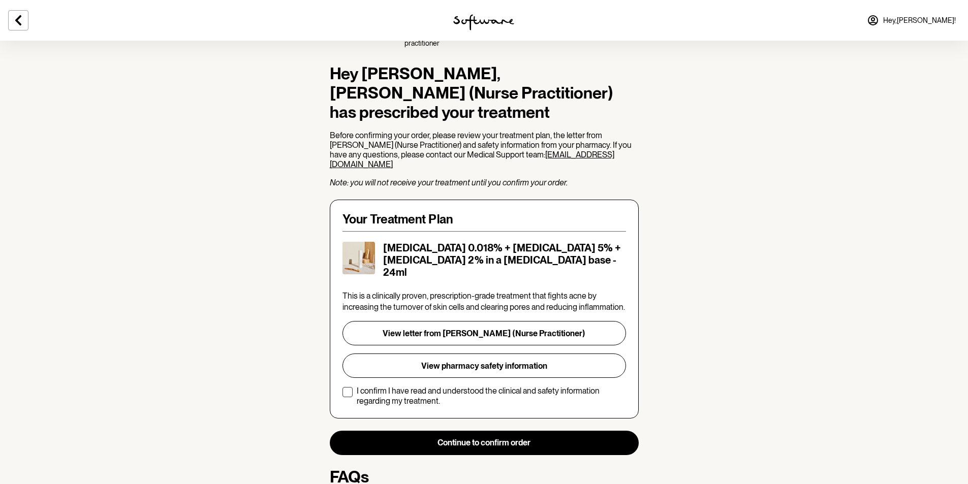
scroll to position [152, 0]
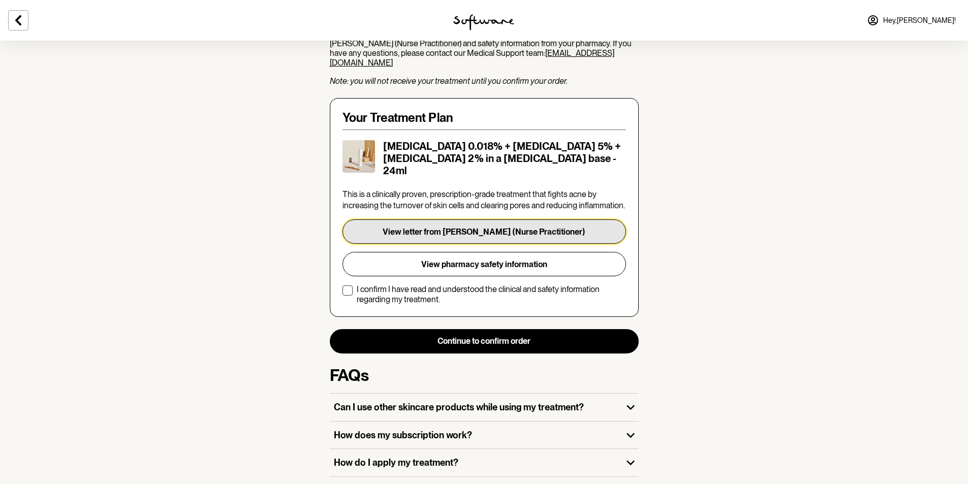
click at [540, 219] on button "View letter from A. Butler (Nurse Practitioner)" at bounding box center [483, 231] width 283 height 24
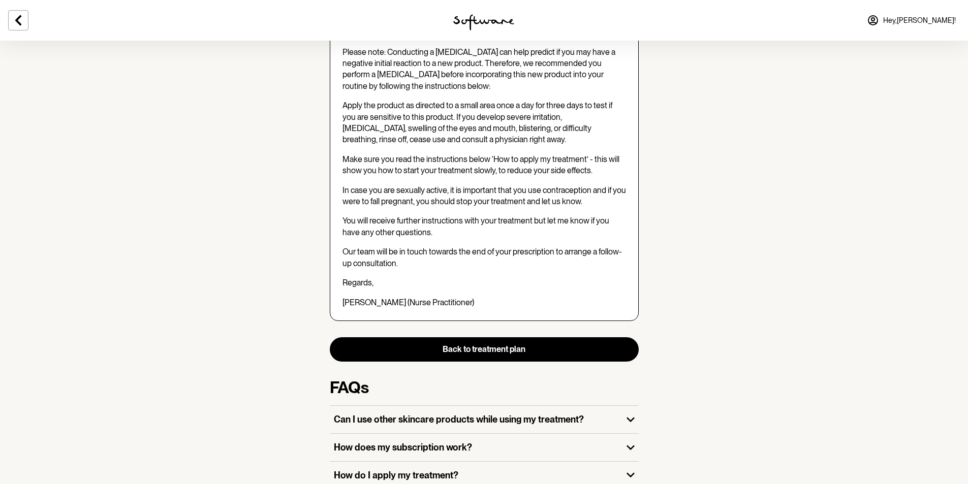
scroll to position [970, 0]
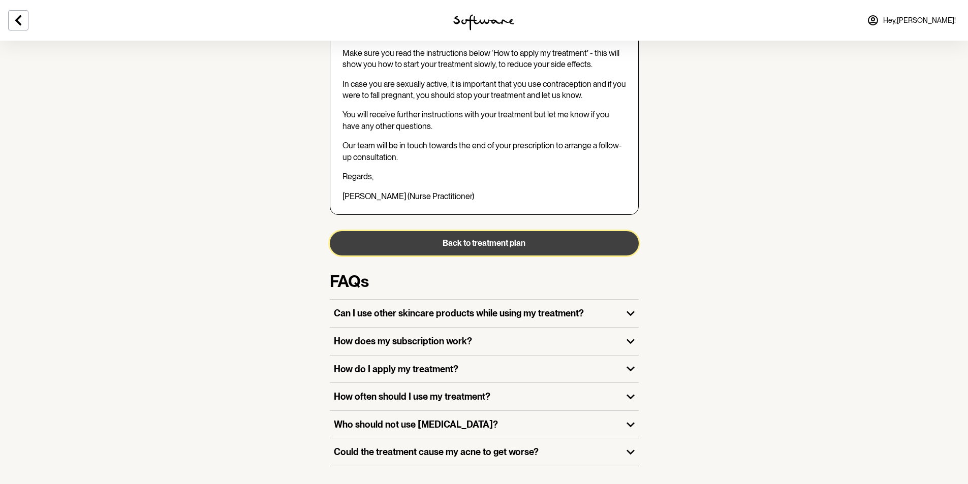
click at [498, 231] on button "Back to treatment plan" at bounding box center [484, 243] width 309 height 24
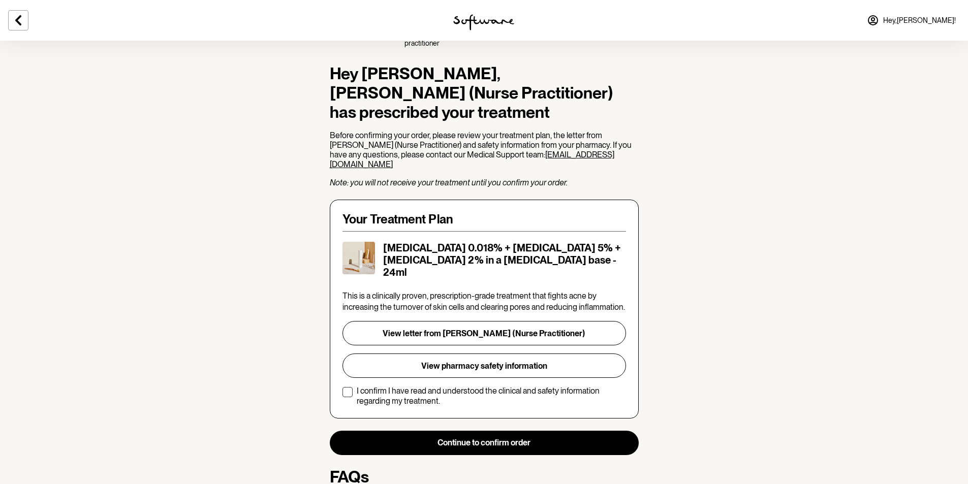
scroll to position [152, 0]
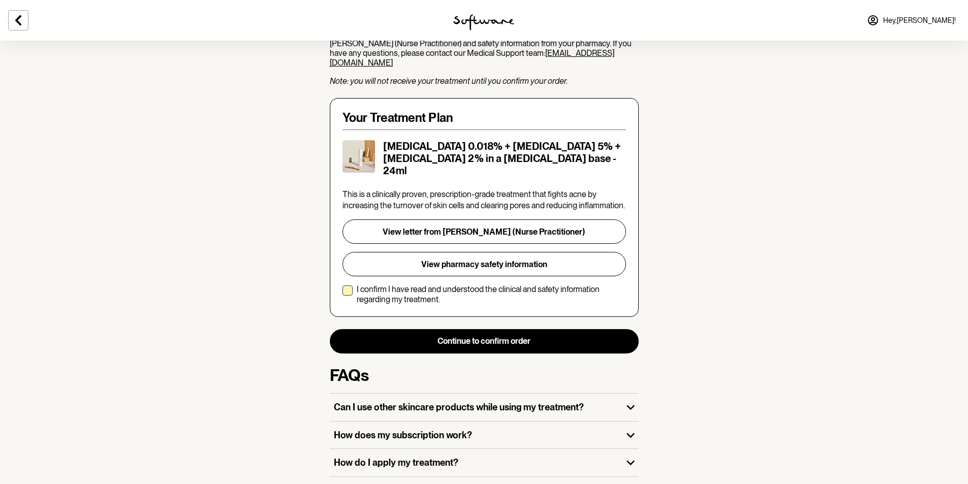
click at [378, 284] on p "I confirm I have read and understood the clinical and safety information regard…" at bounding box center [491, 293] width 269 height 19
click at [342, 294] on input "I confirm I have read and understood the clinical and safety information regard…" at bounding box center [342, 294] width 1 height 1
checkbox input "true"
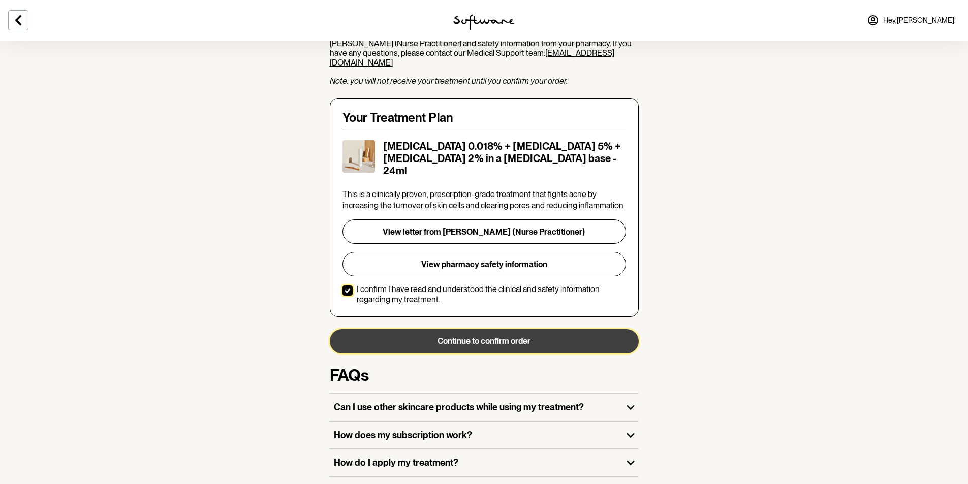
click at [468, 329] on button "Continue to confirm order" at bounding box center [484, 341] width 309 height 24
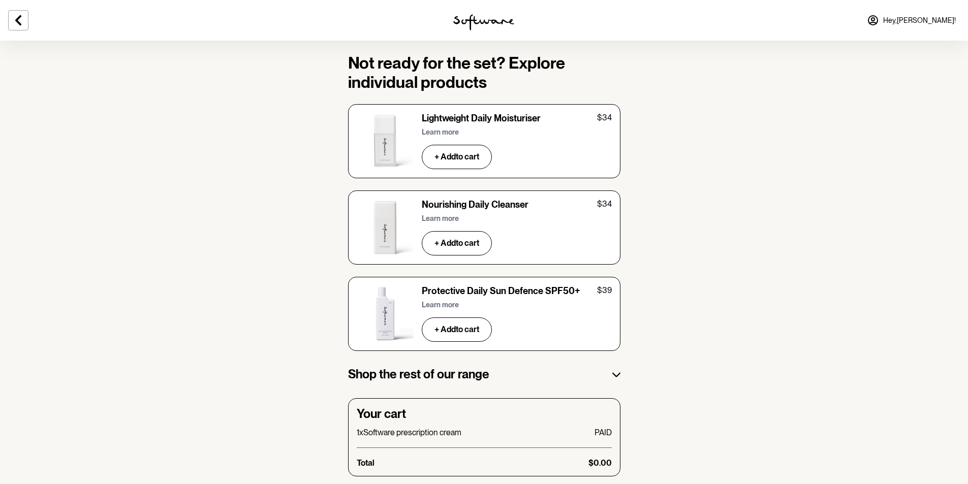
scroll to position [1510, 0]
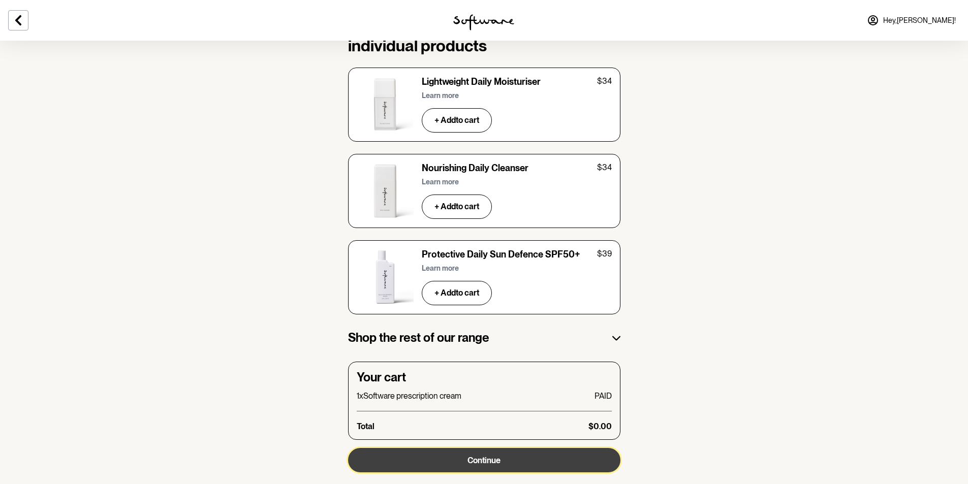
click at [492, 456] on span "Continue" at bounding box center [483, 461] width 33 height 10
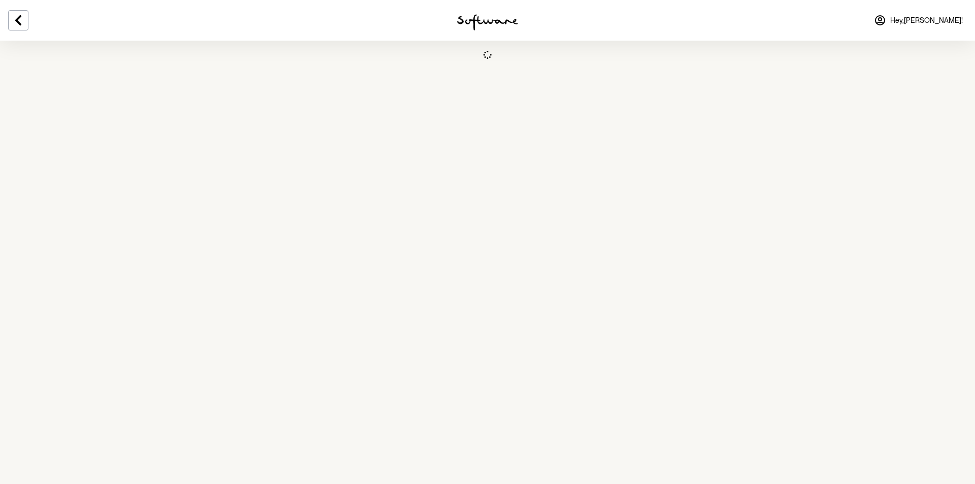
select select "NSW"
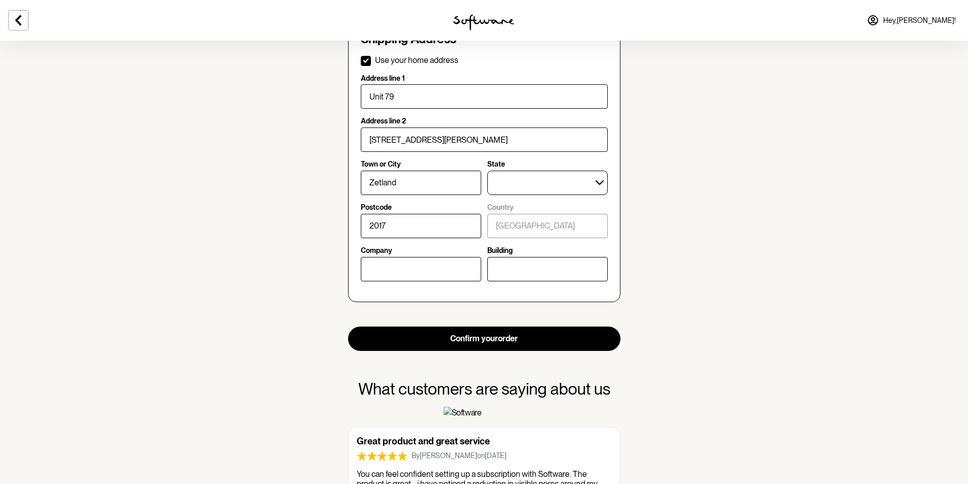
scroll to position [559, 0]
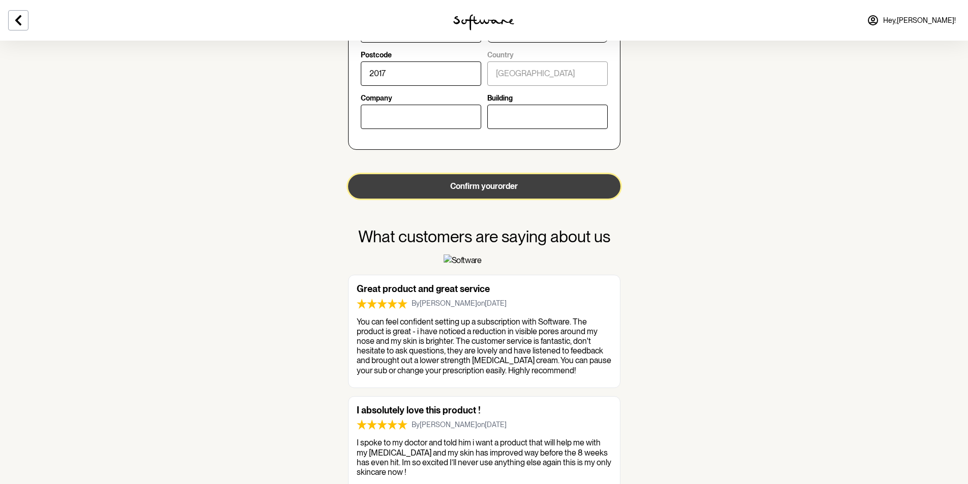
click at [497, 186] on button "Confirm your order" at bounding box center [484, 186] width 272 height 24
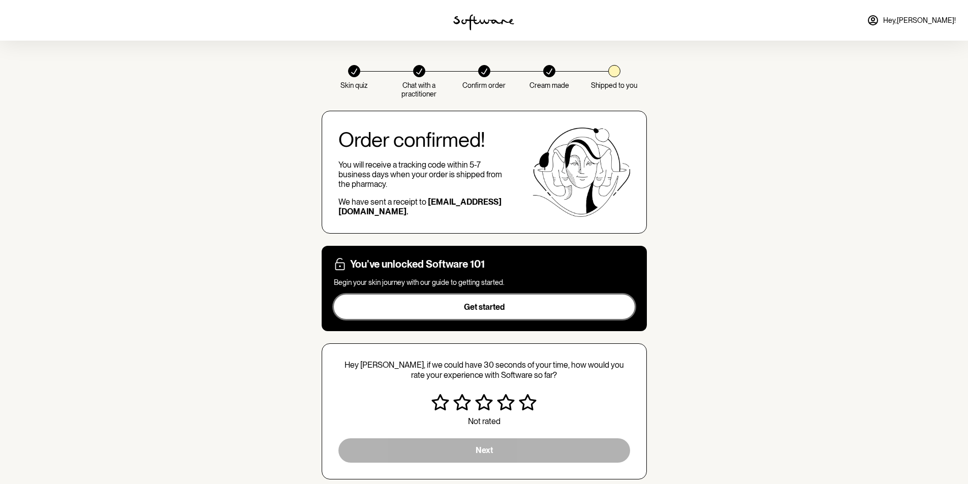
click at [483, 312] on button "Get started" at bounding box center [484, 307] width 301 height 24
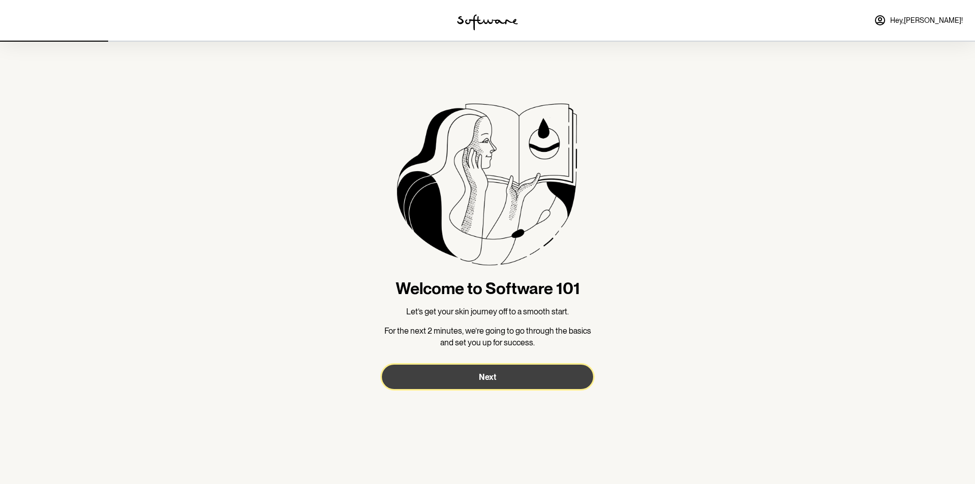
click at [500, 379] on button "Next" at bounding box center [487, 377] width 211 height 24
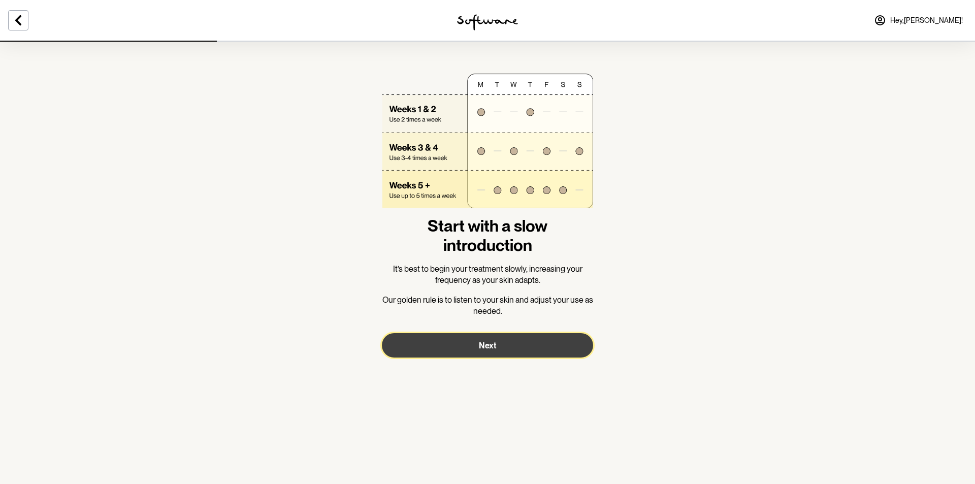
click at [503, 353] on button "Next" at bounding box center [487, 345] width 211 height 24
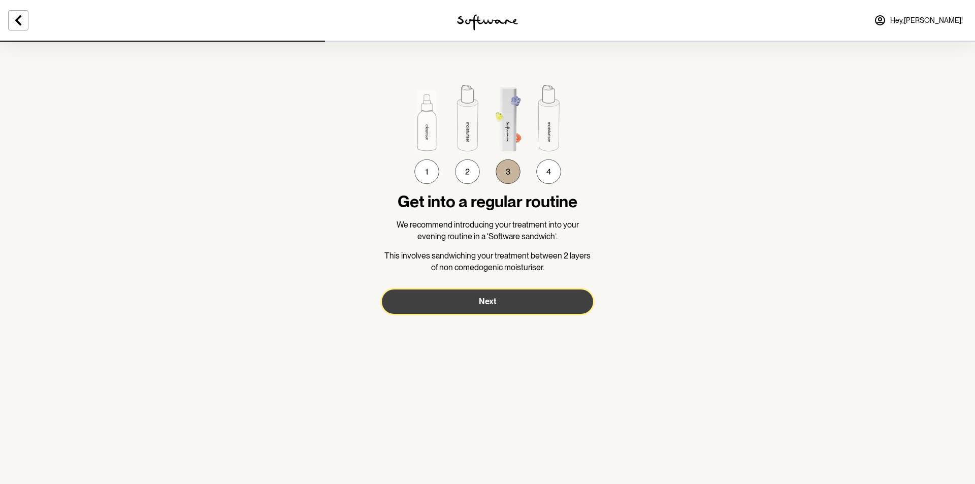
click at [490, 304] on span "Next" at bounding box center [487, 302] width 17 height 10
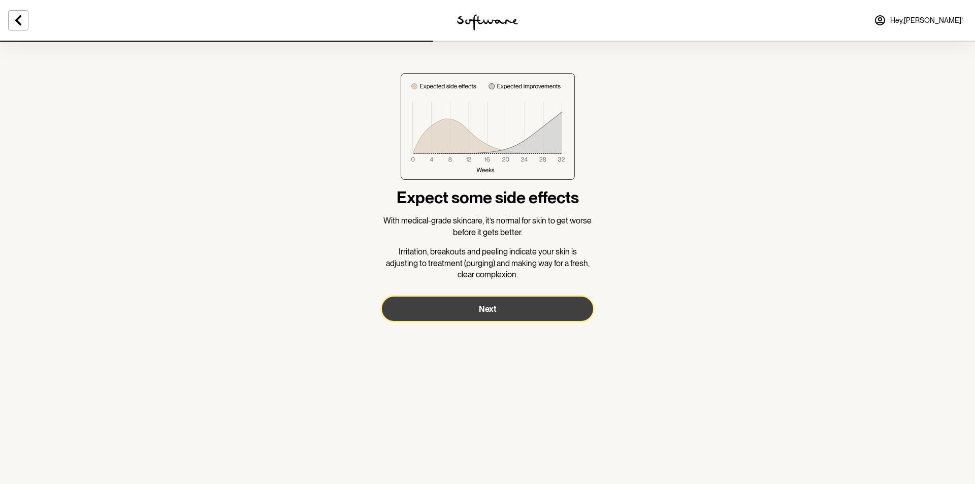
click at [486, 307] on span "Next" at bounding box center [487, 309] width 17 height 10
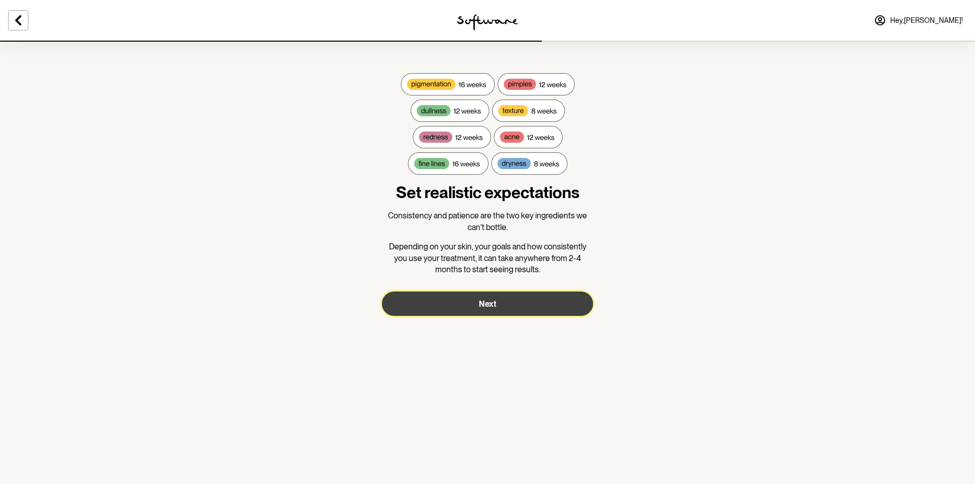
click at [486, 307] on span "Next" at bounding box center [487, 304] width 17 height 10
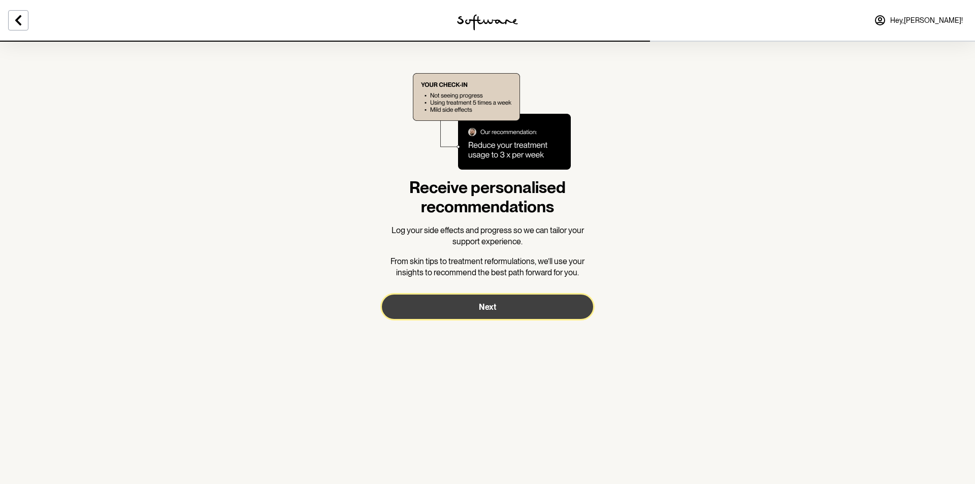
click at [486, 307] on span "Next" at bounding box center [487, 307] width 17 height 10
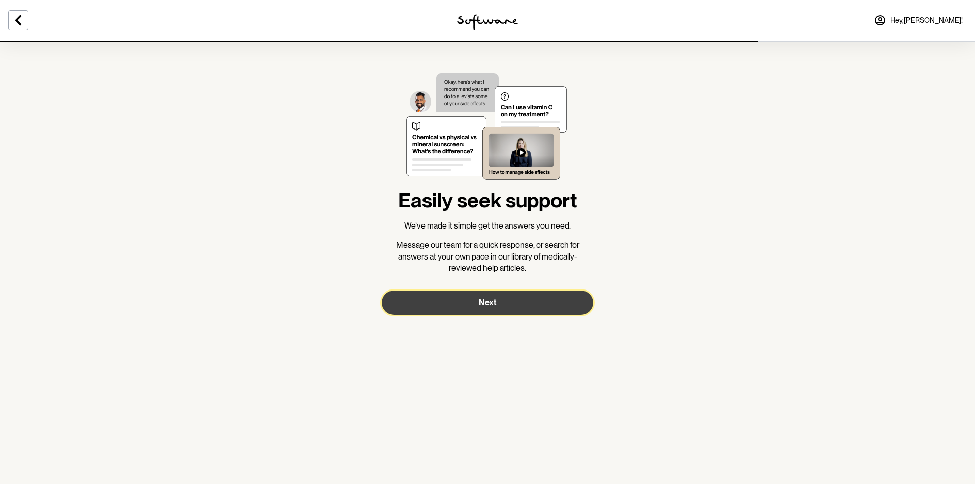
click at [486, 307] on span "Next" at bounding box center [487, 303] width 17 height 10
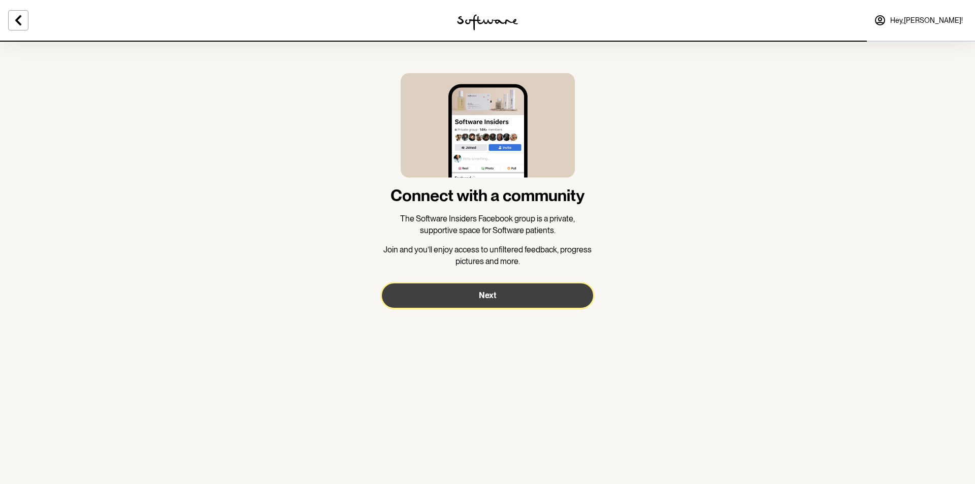
click at [486, 307] on button "Next" at bounding box center [487, 295] width 211 height 24
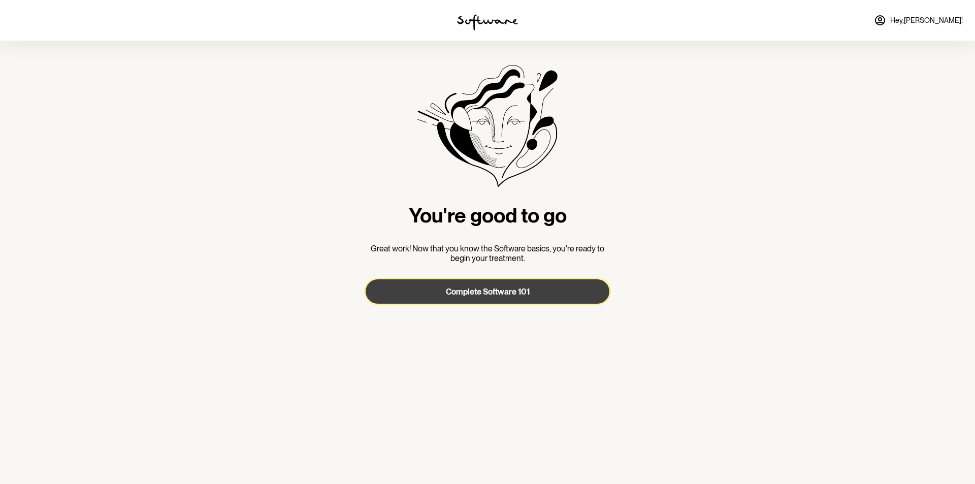
click at [492, 295] on span "Complete Software 101" at bounding box center [488, 292] width 84 height 10
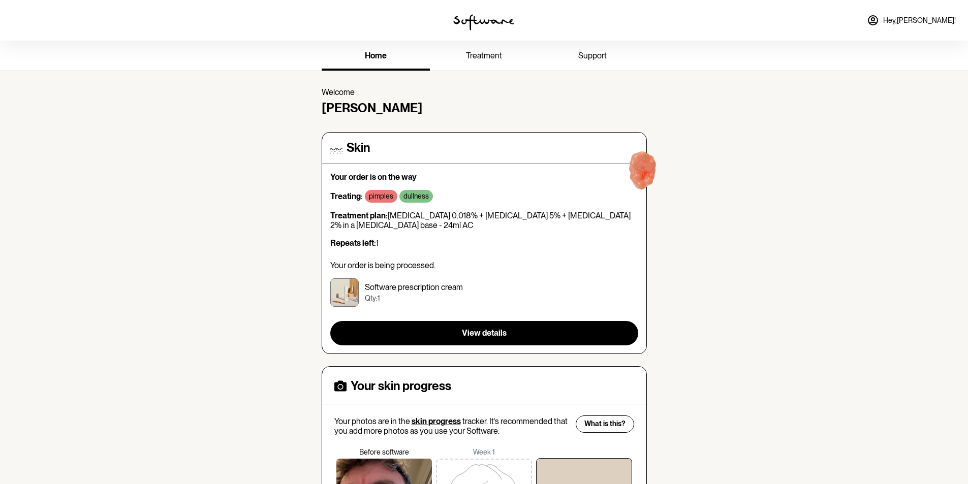
click at [479, 54] on span "treatment" at bounding box center [484, 56] width 36 height 10
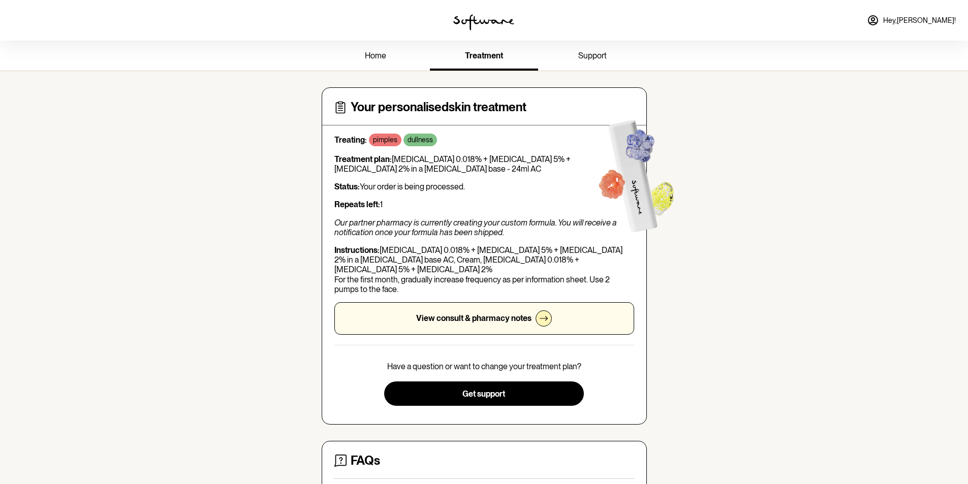
click at [480, 22] on img at bounding box center [483, 22] width 61 height 16
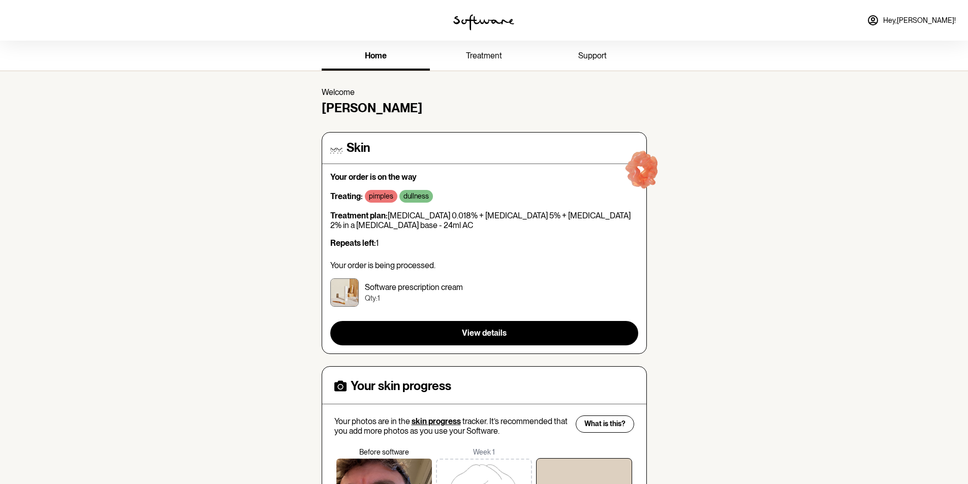
click at [877, 23] on icon at bounding box center [872, 20] width 9 height 9
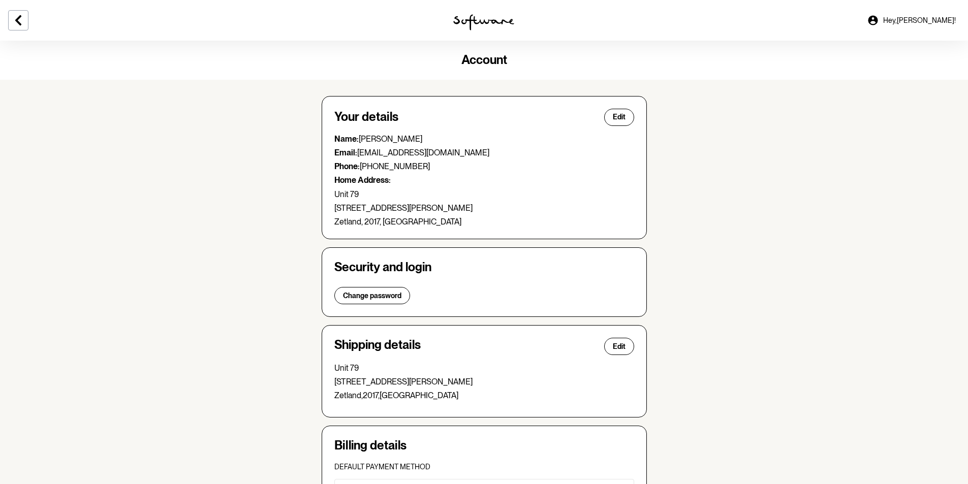
scroll to position [177, 0]
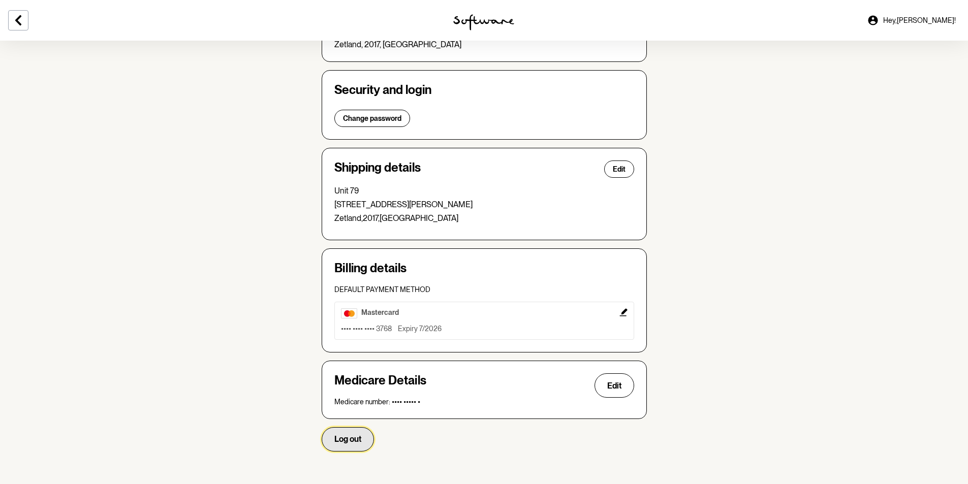
click at [350, 443] on span "Log out" at bounding box center [347, 439] width 27 height 10
